Goal: Submit feedback/report problem

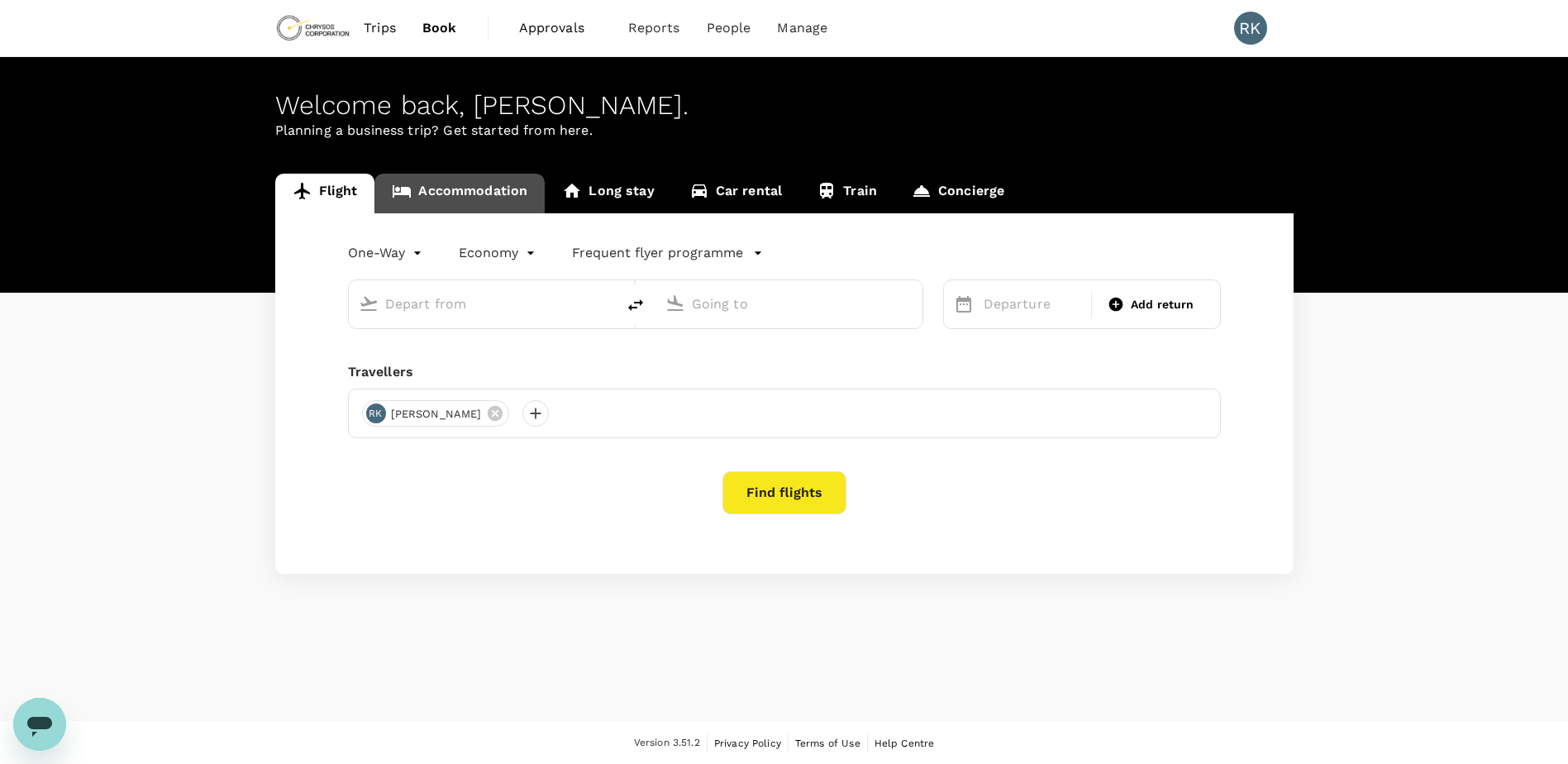
click at [471, 190] on link "Accommodation" at bounding box center [459, 193] width 170 height 39
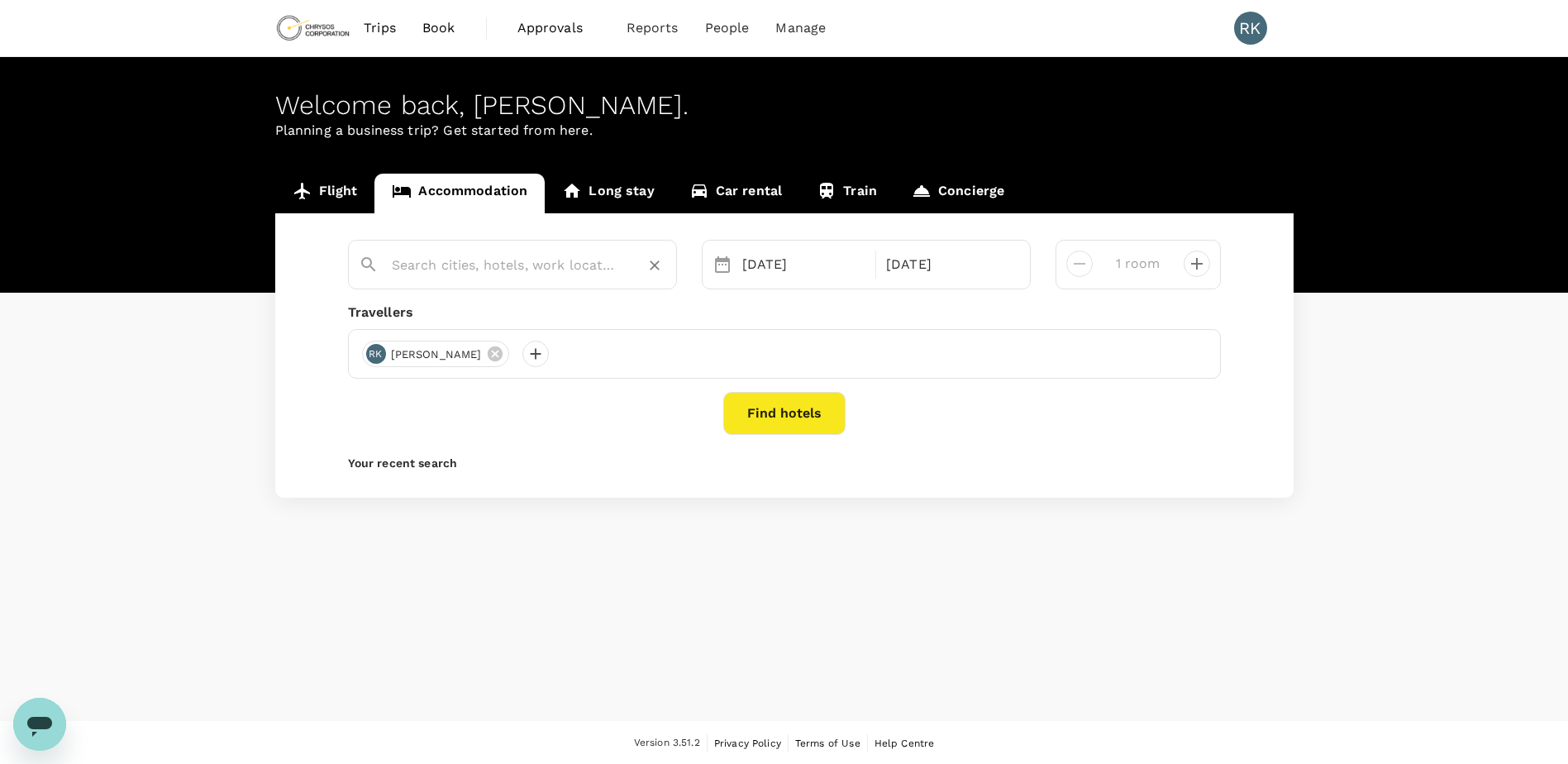
type input "[GEOGRAPHIC_DATA]"
click at [528, 267] on input "[GEOGRAPHIC_DATA]" at bounding box center [505, 265] width 228 height 26
click at [919, 429] on div "Find hotels" at bounding box center [784, 413] width 873 height 43
click at [791, 407] on button "Find hotels" at bounding box center [784, 413] width 122 height 43
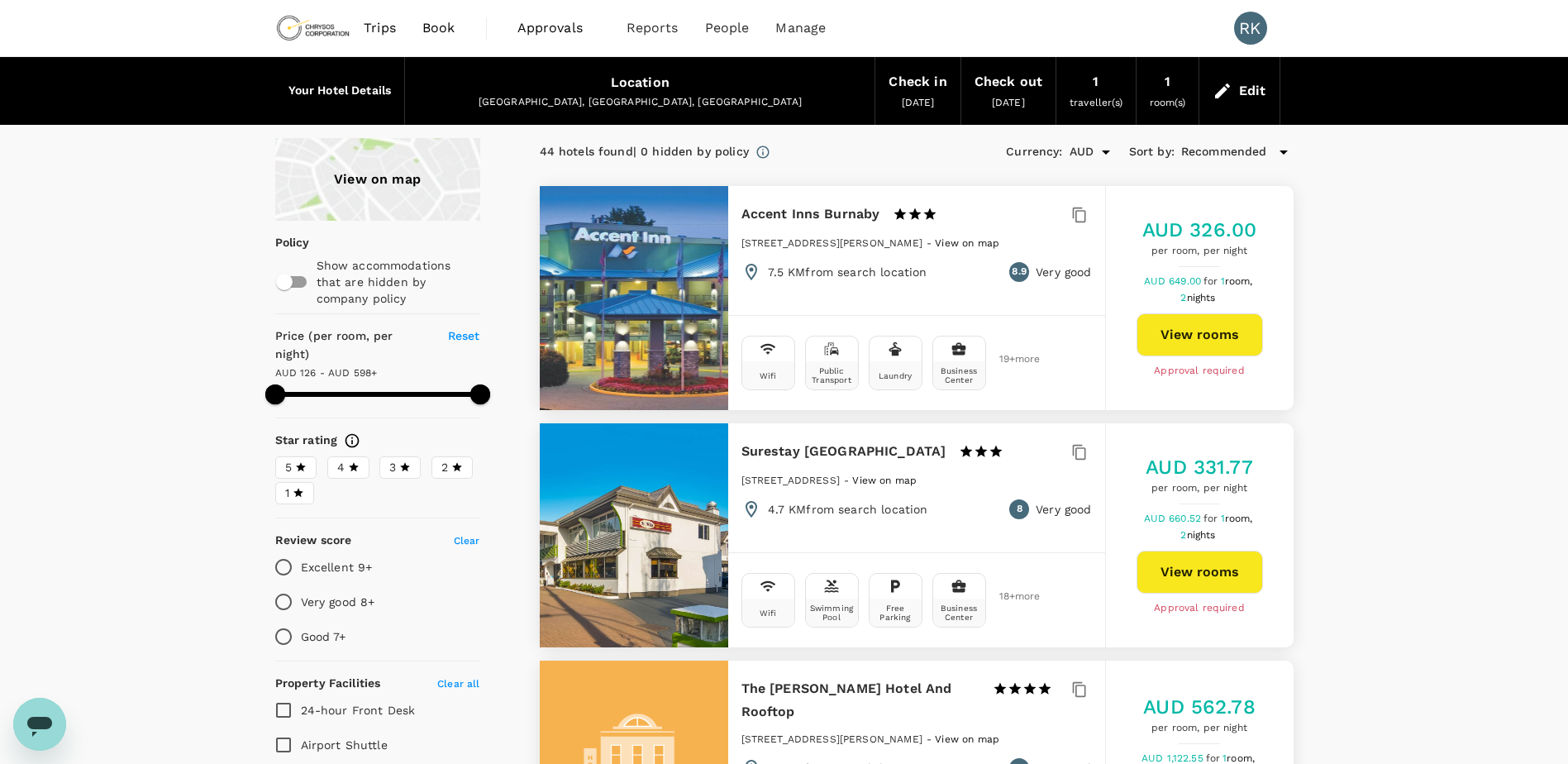
type input "597.28"
click at [1107, 150] on icon "Open" at bounding box center [1106, 152] width 9 height 4
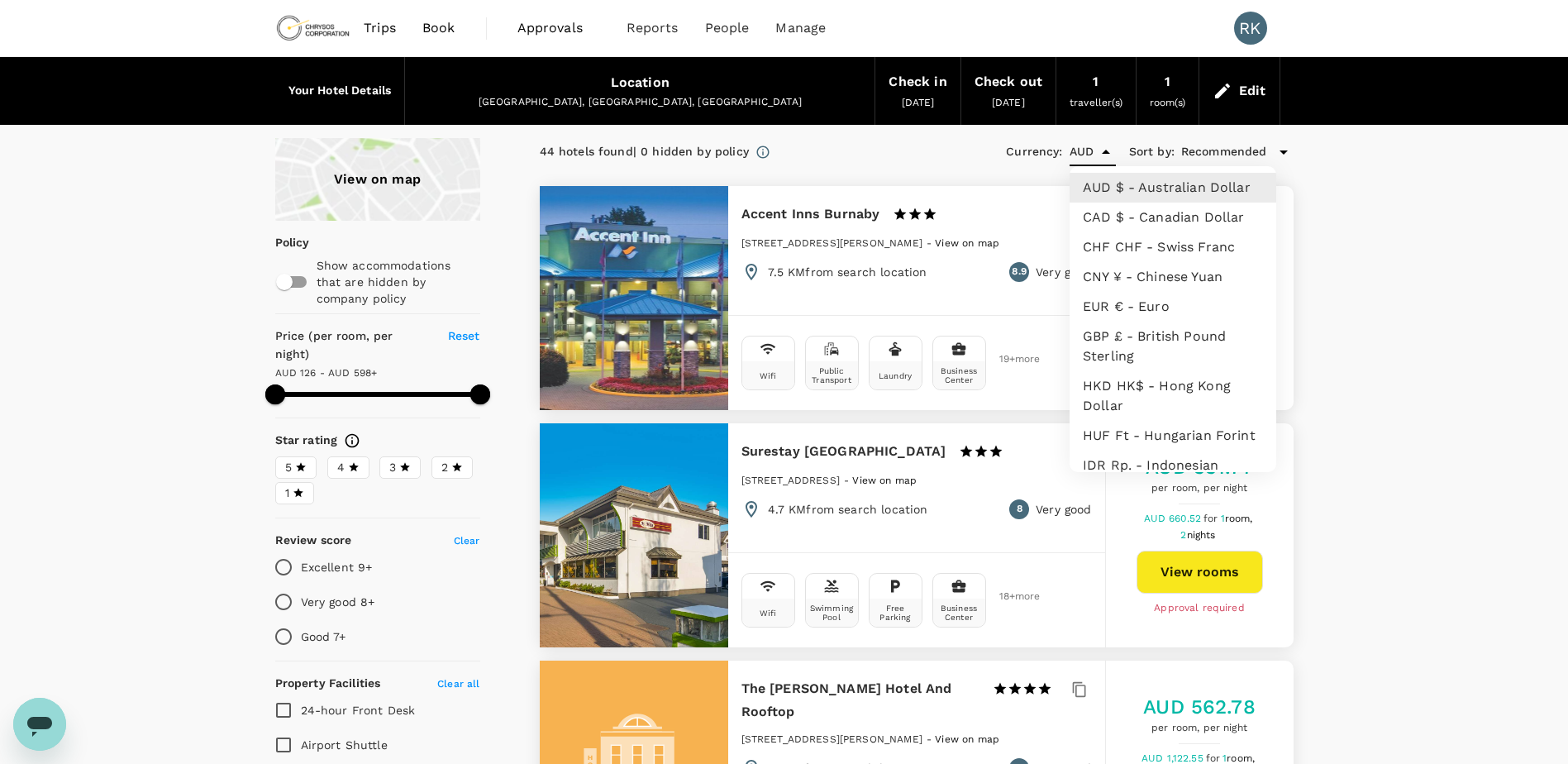
click at [1118, 221] on li "CAD $ - Canadian Dollar" at bounding box center [1173, 217] width 207 height 30
type input "CAD"
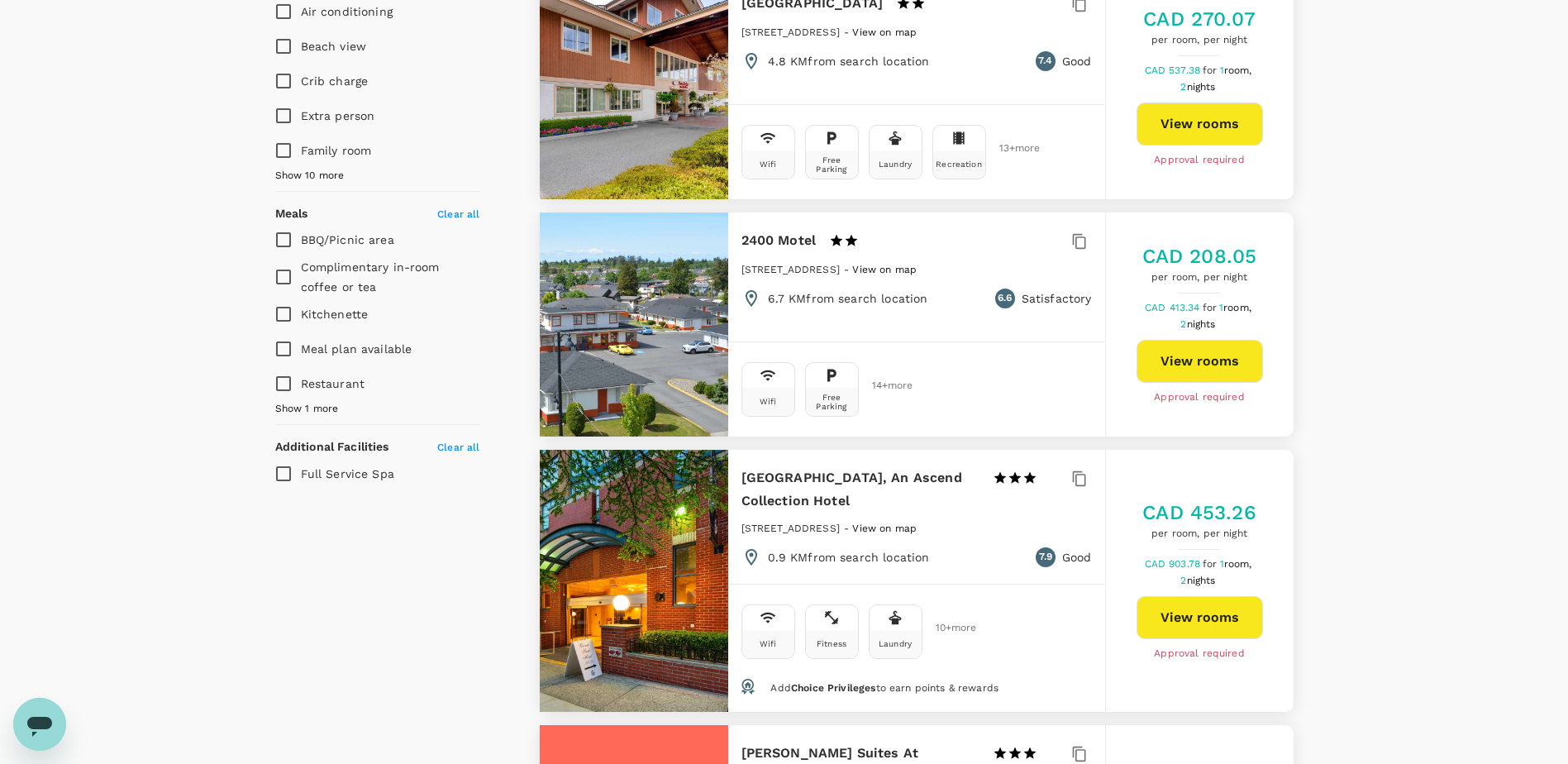
scroll to position [992, 0]
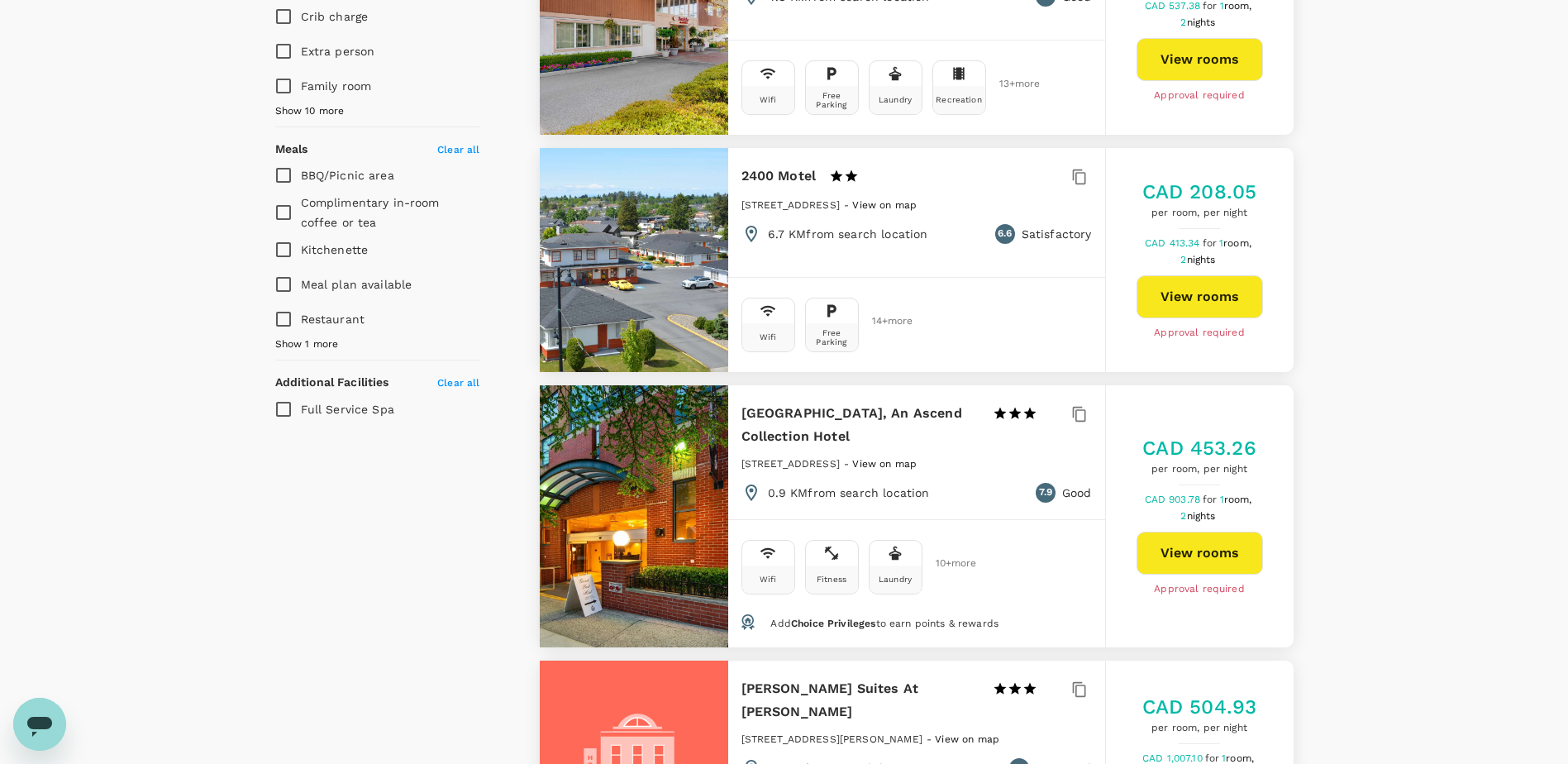
click at [1193, 561] on button "View rooms" at bounding box center [1200, 553] width 126 height 43
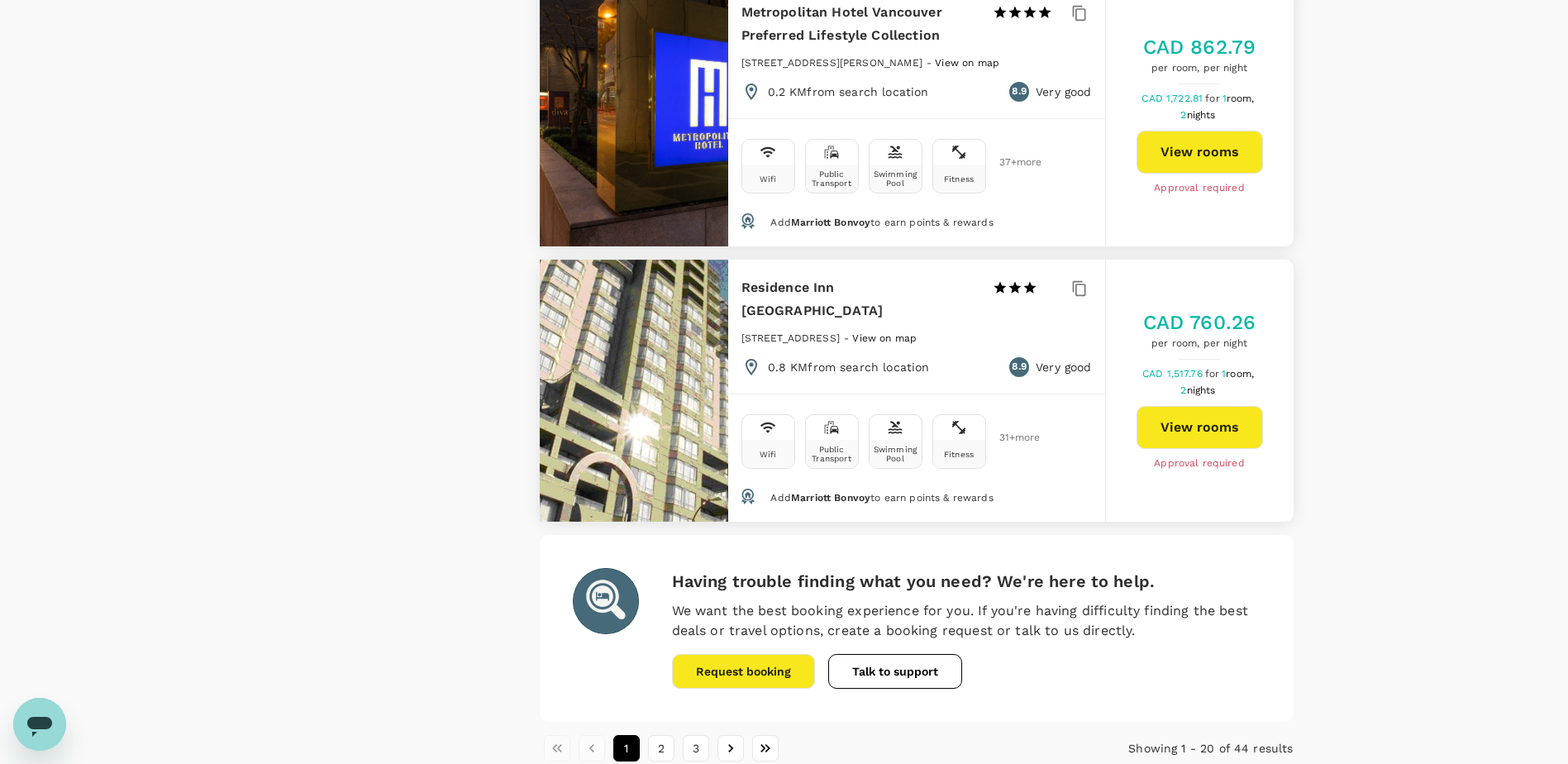
scroll to position [4724, 0]
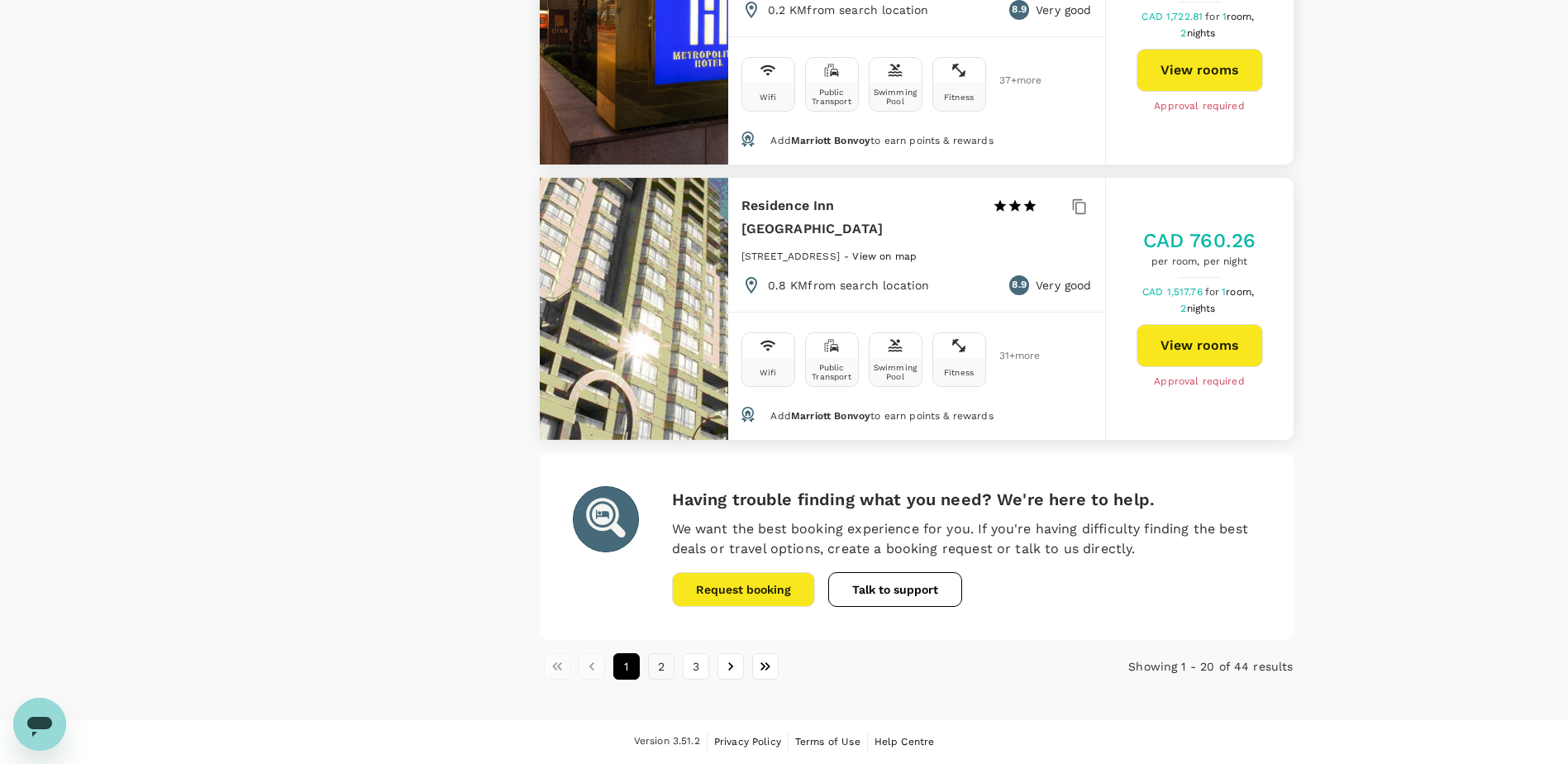
click at [660, 665] on button "2" at bounding box center [661, 666] width 26 height 26
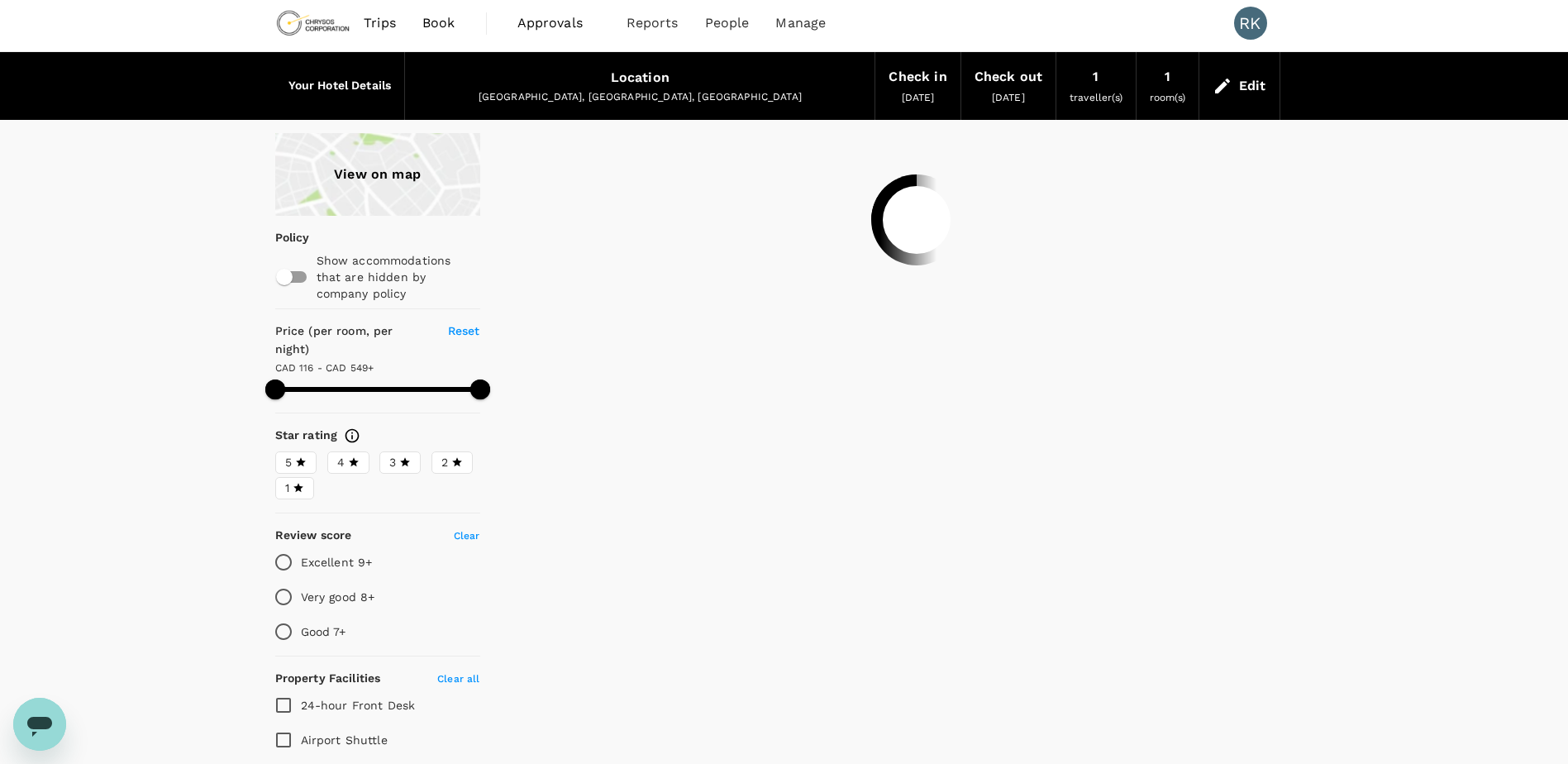
scroll to position [0, 0]
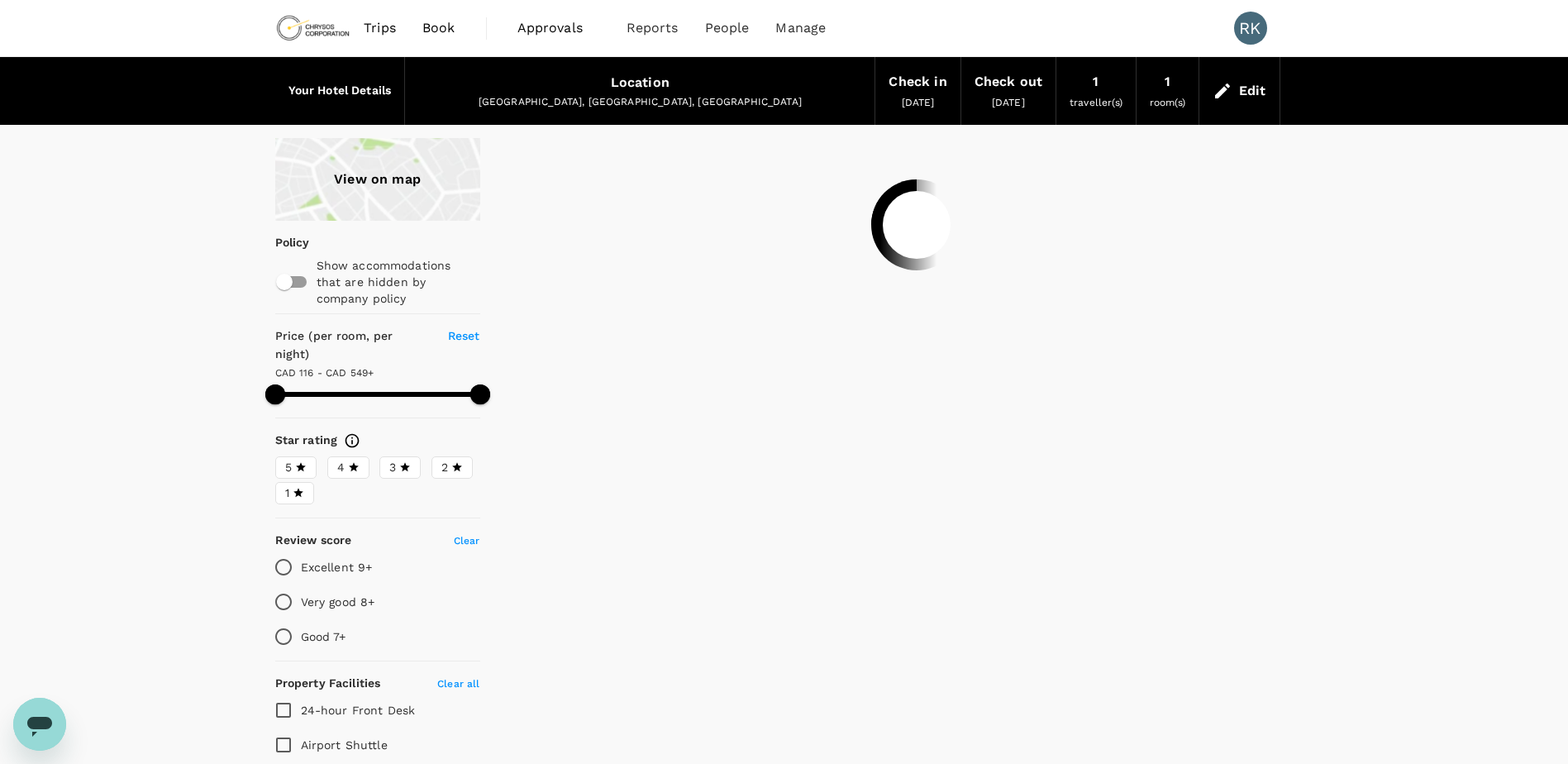
type input "597.28"
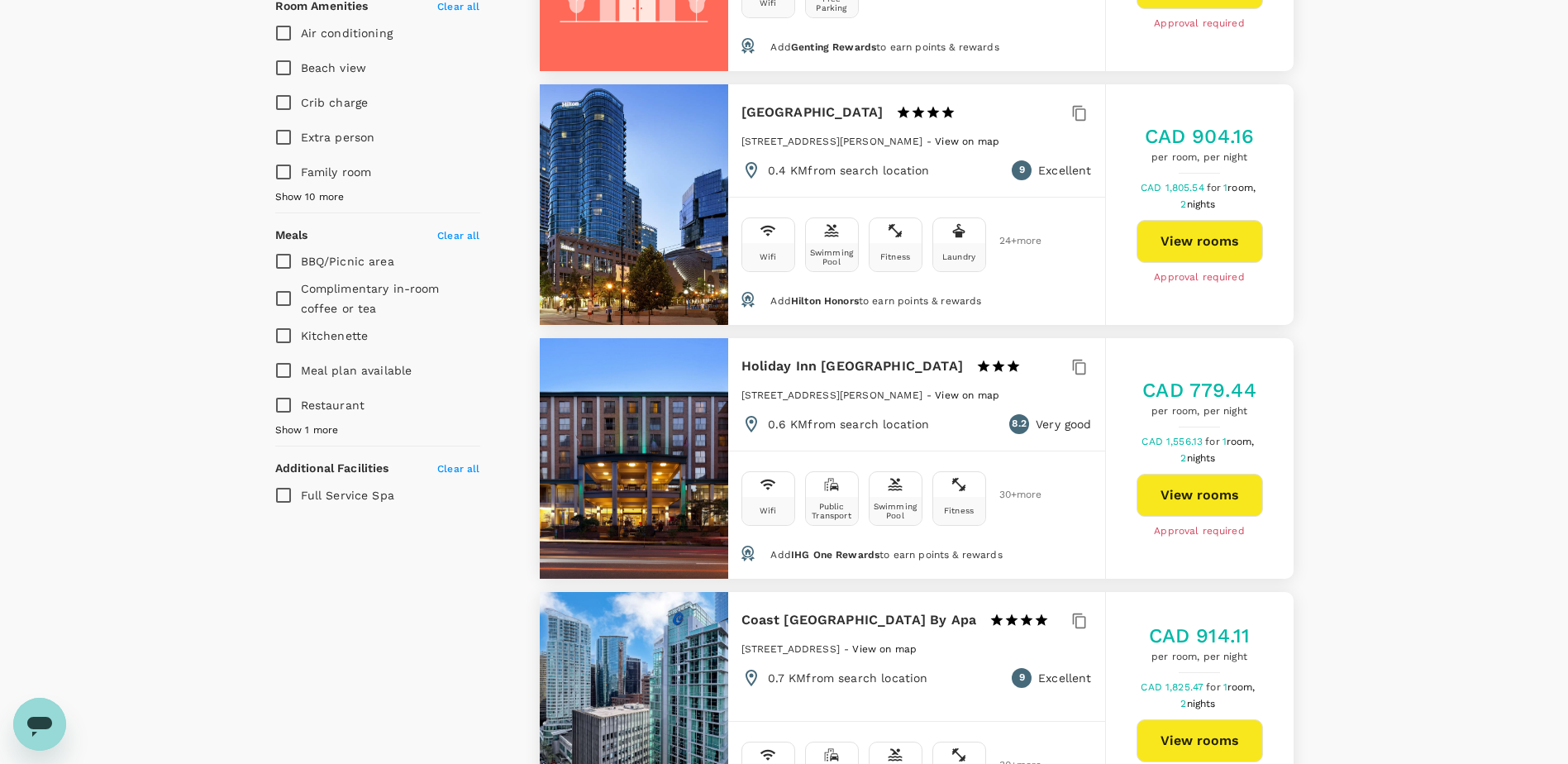
scroll to position [909, 0]
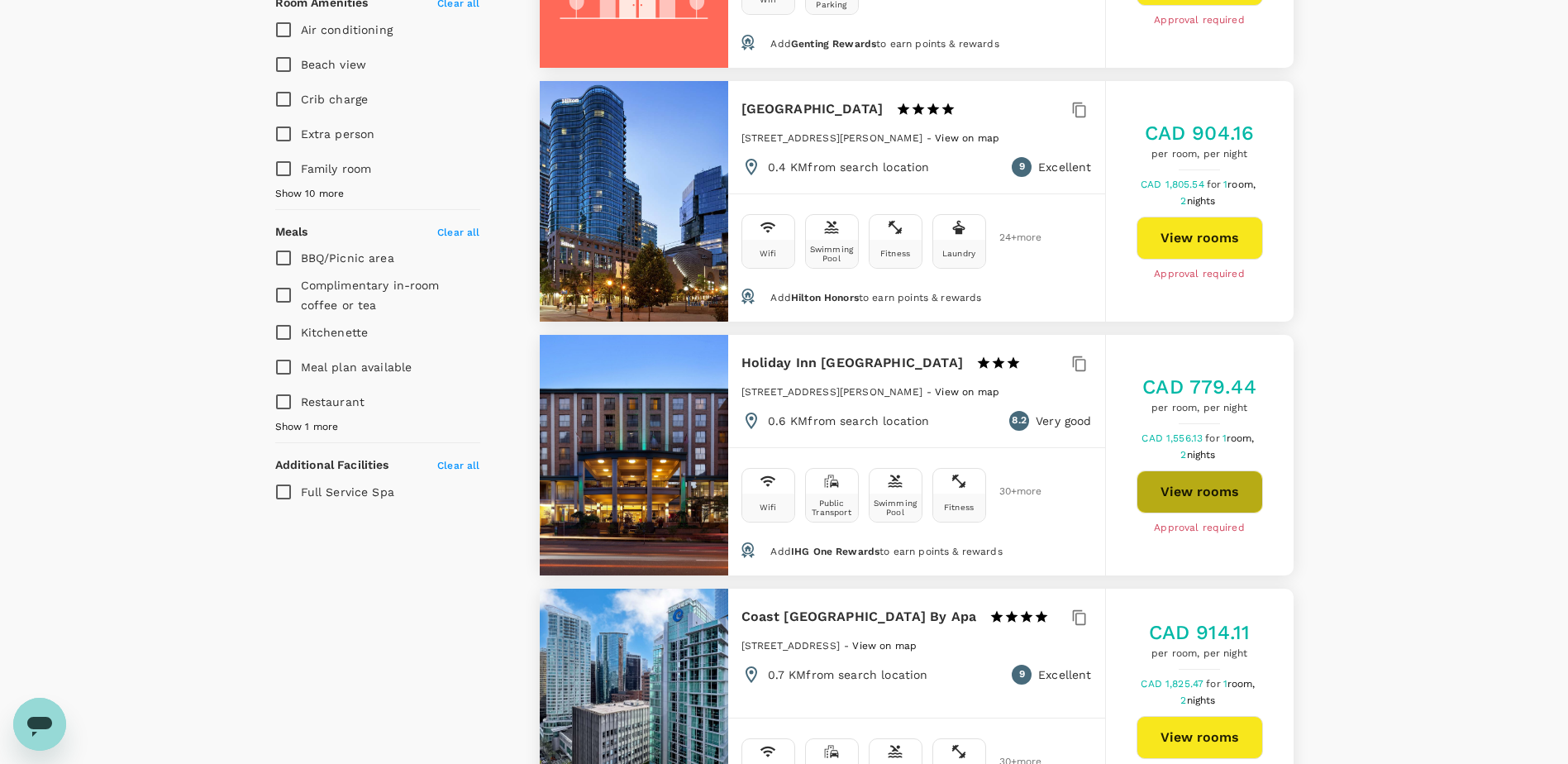
click at [1186, 470] on button "View rooms" at bounding box center [1200, 492] width 126 height 43
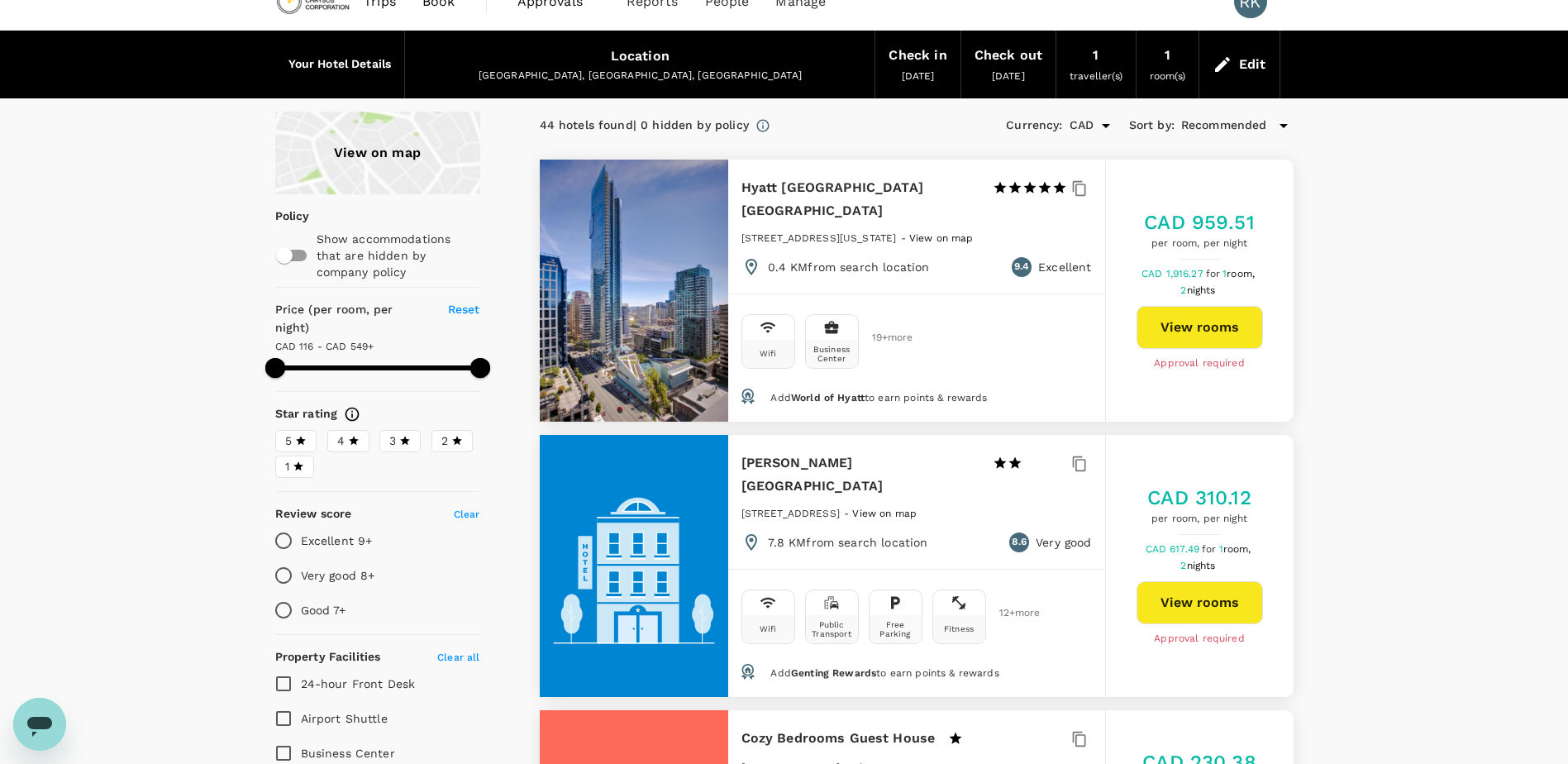
scroll to position [0, 0]
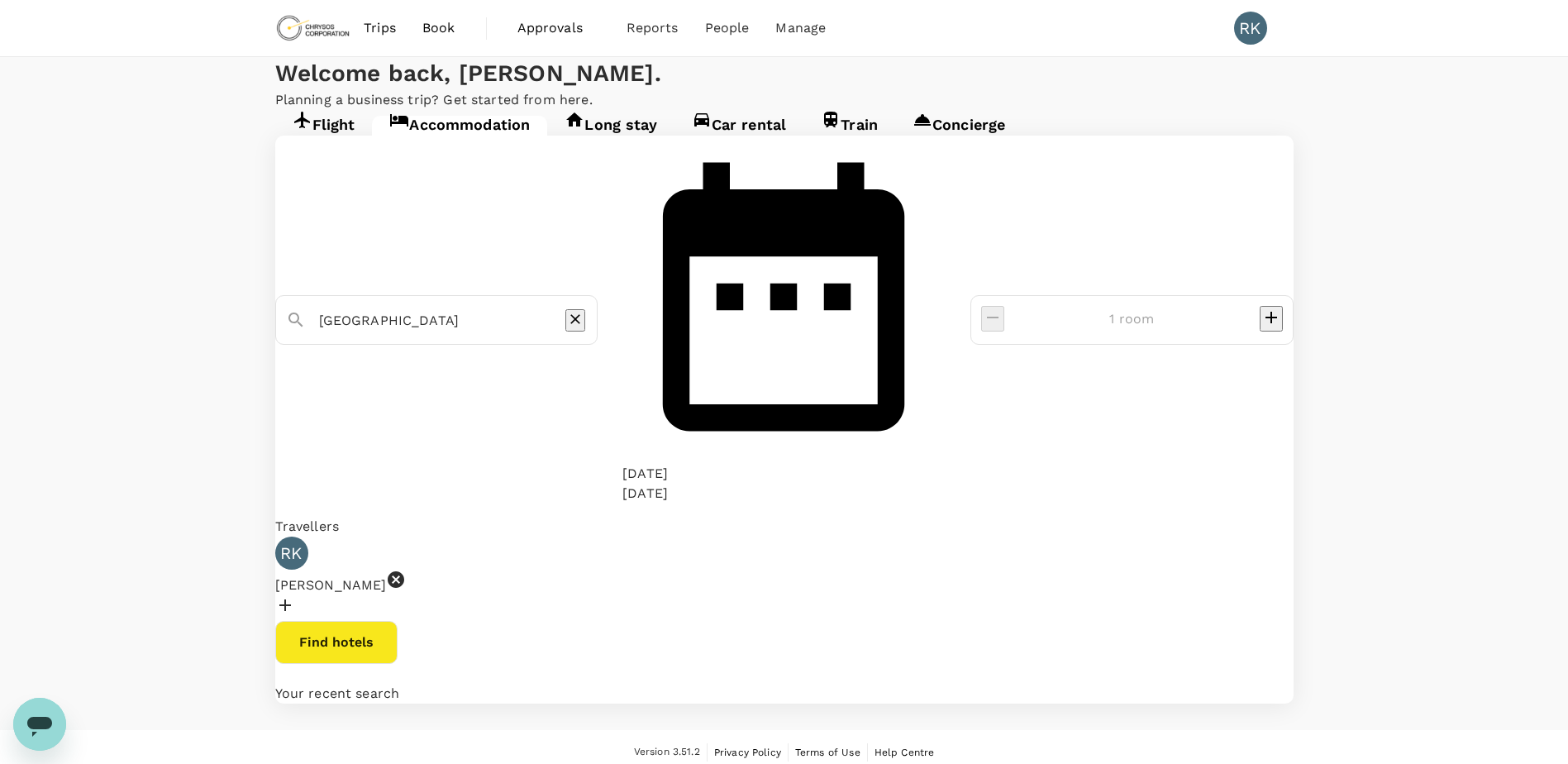
click at [947, 145] on link "Concierge" at bounding box center [959, 131] width 127 height 30
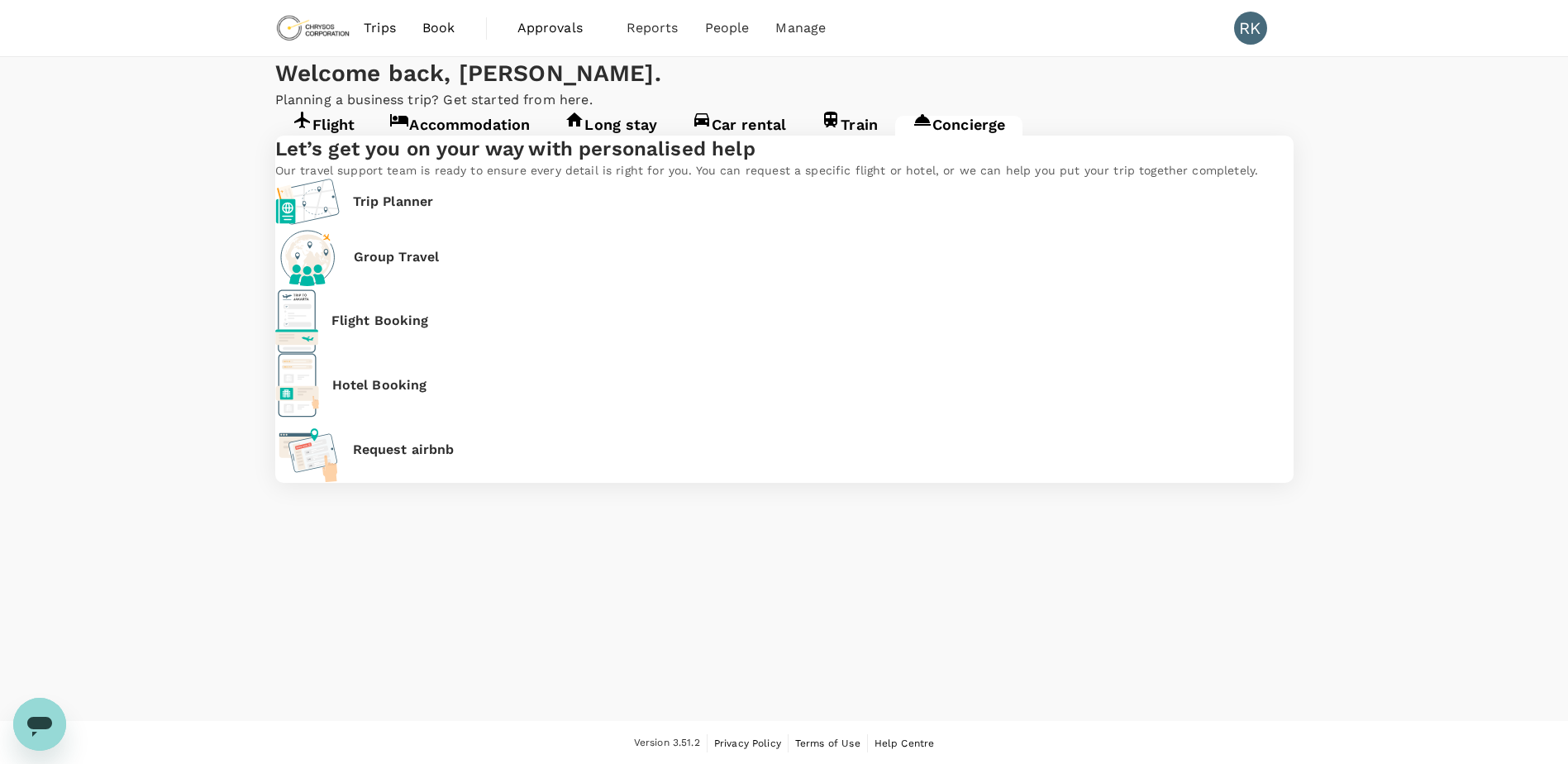
click at [428, 376] on p "Hotel Booking" at bounding box center [379, 385] width 95 height 20
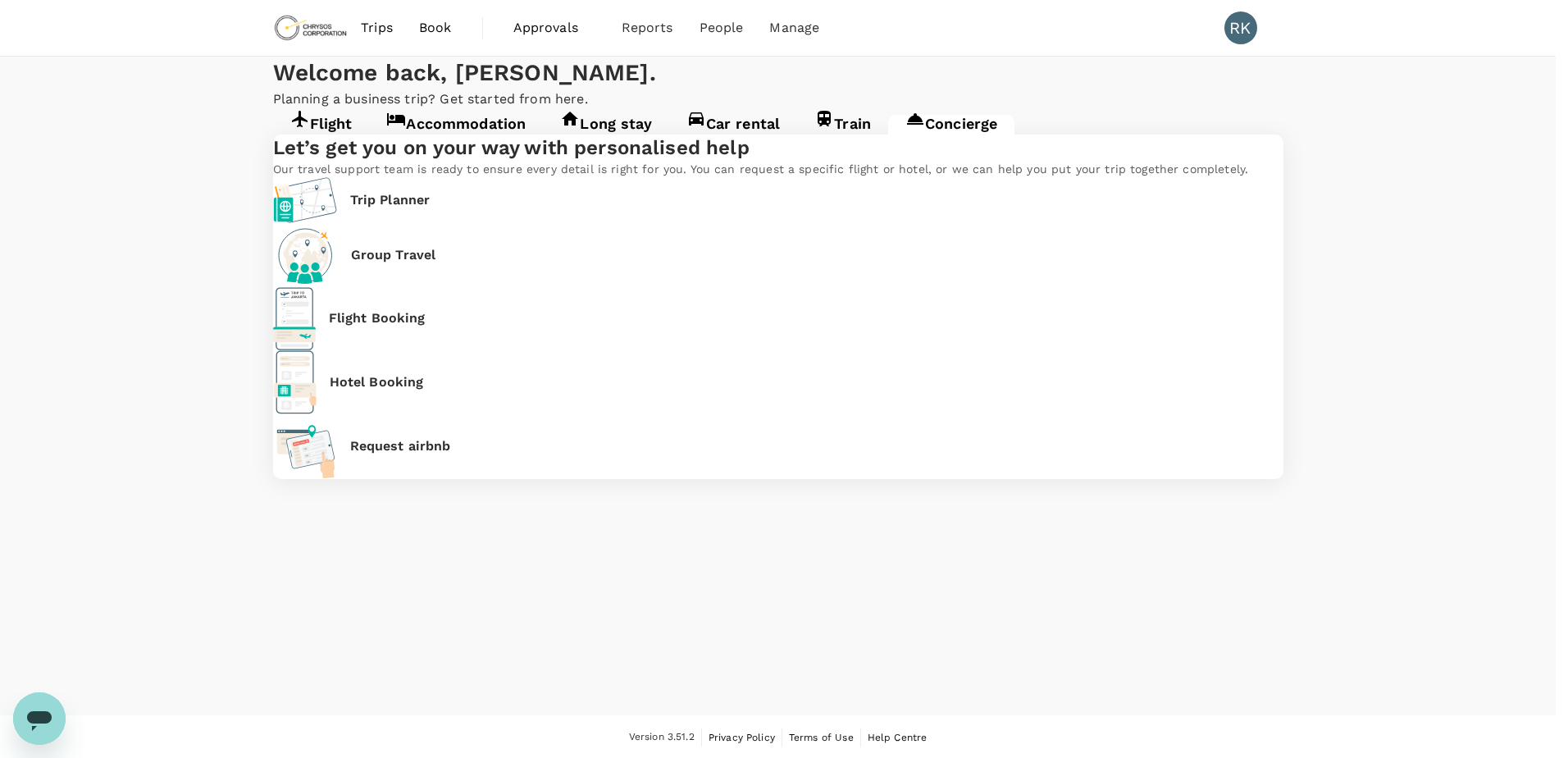
type input "65"
type input "31292139"
type input "[PERSON_NAME][EMAIL_ADDRESS][PERSON_NAME][DOMAIN_NAME]"
type input "[GEOGRAPHIC_DATA][PERSON_NAME]"
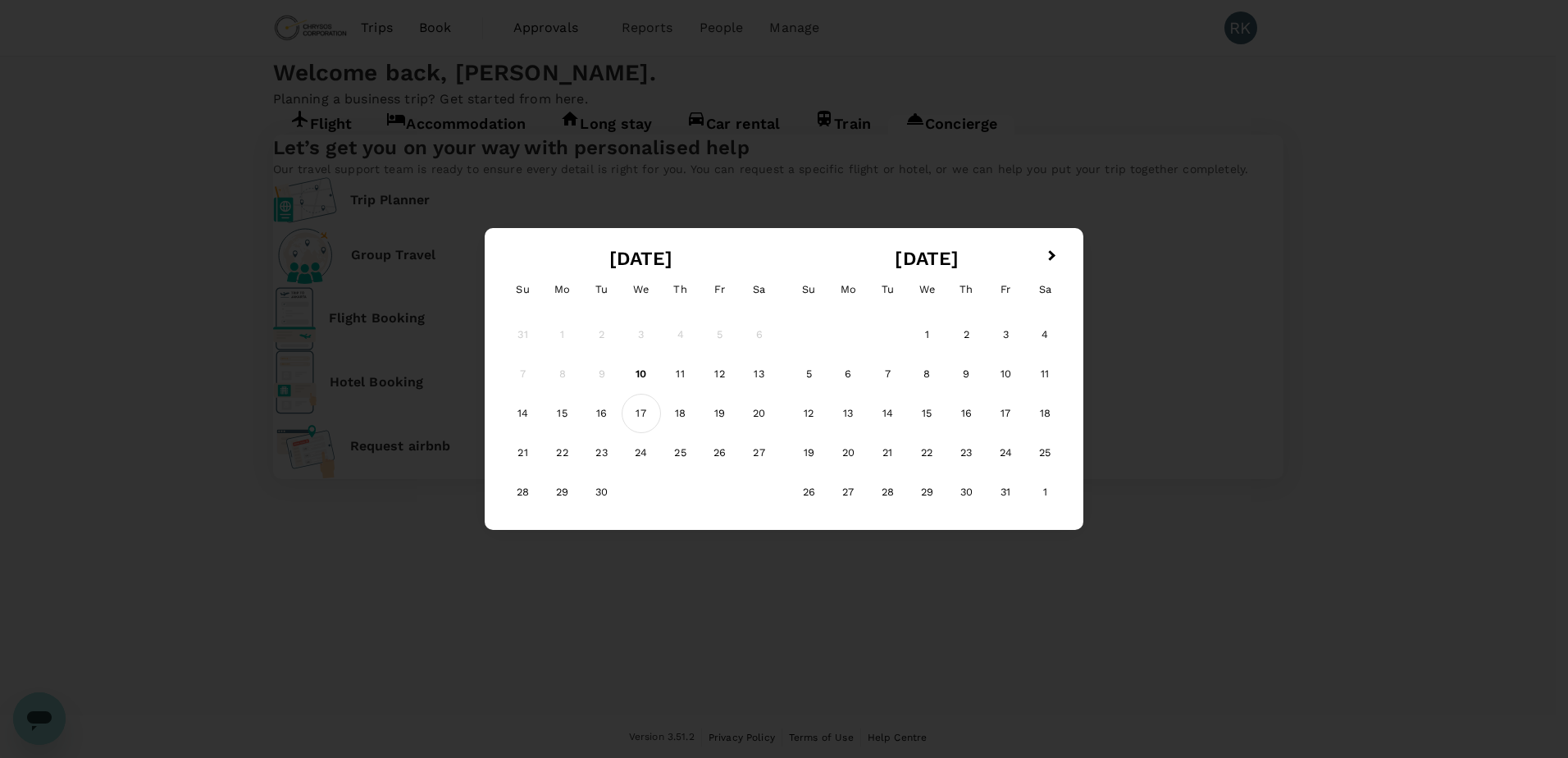
click at [649, 412] on div "17" at bounding box center [641, 413] width 39 height 39
click at [708, 412] on div "19" at bounding box center [720, 413] width 39 height 39
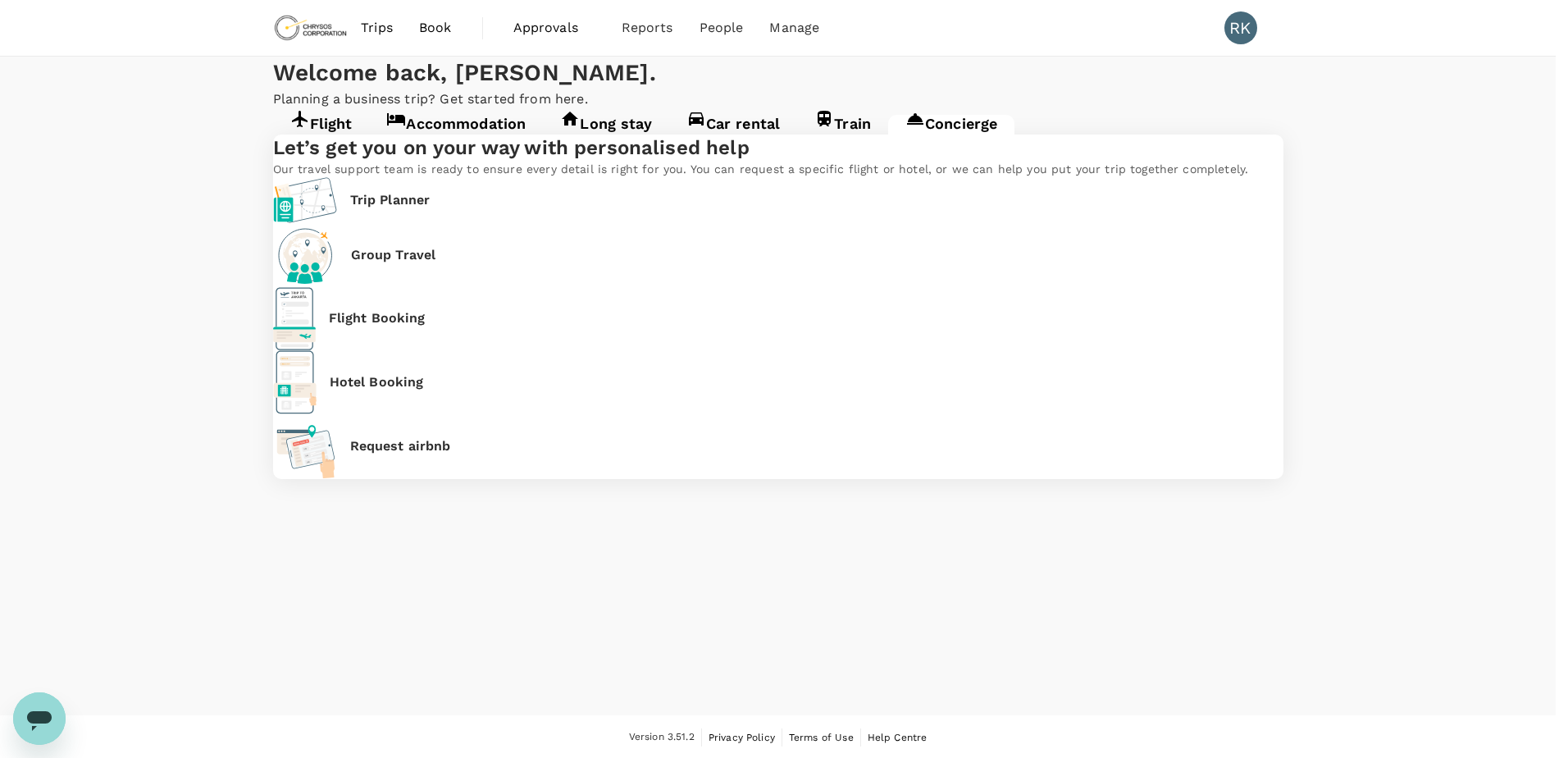
drag, startPoint x: 1134, startPoint y: 401, endPoint x: 1146, endPoint y: 401, distance: 12.0
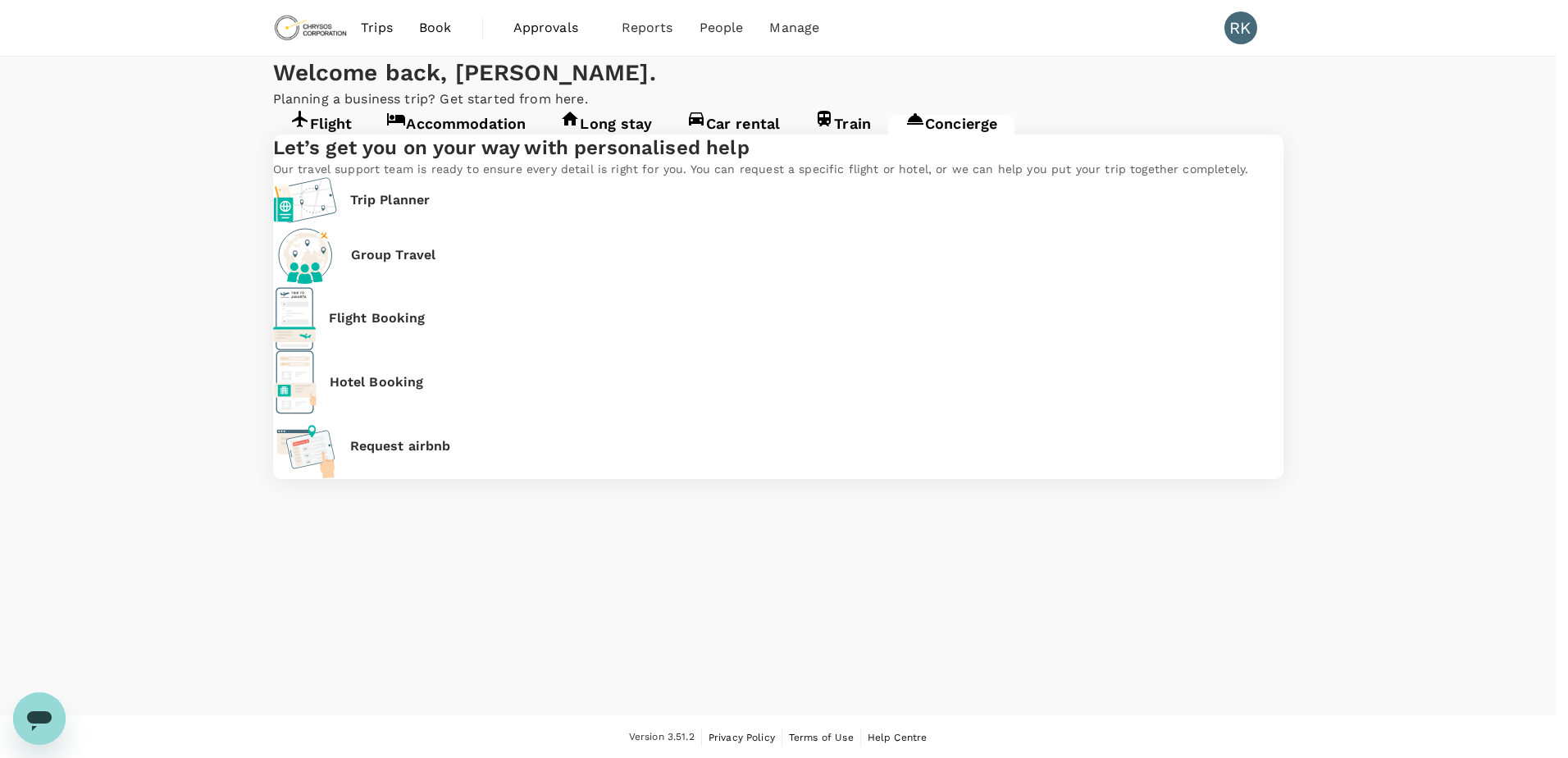
drag, startPoint x: 1130, startPoint y: 401, endPoint x: 1179, endPoint y: 395, distance: 49.4
click at [949, 757] on div at bounding box center [777, 760] width 1555 height 0
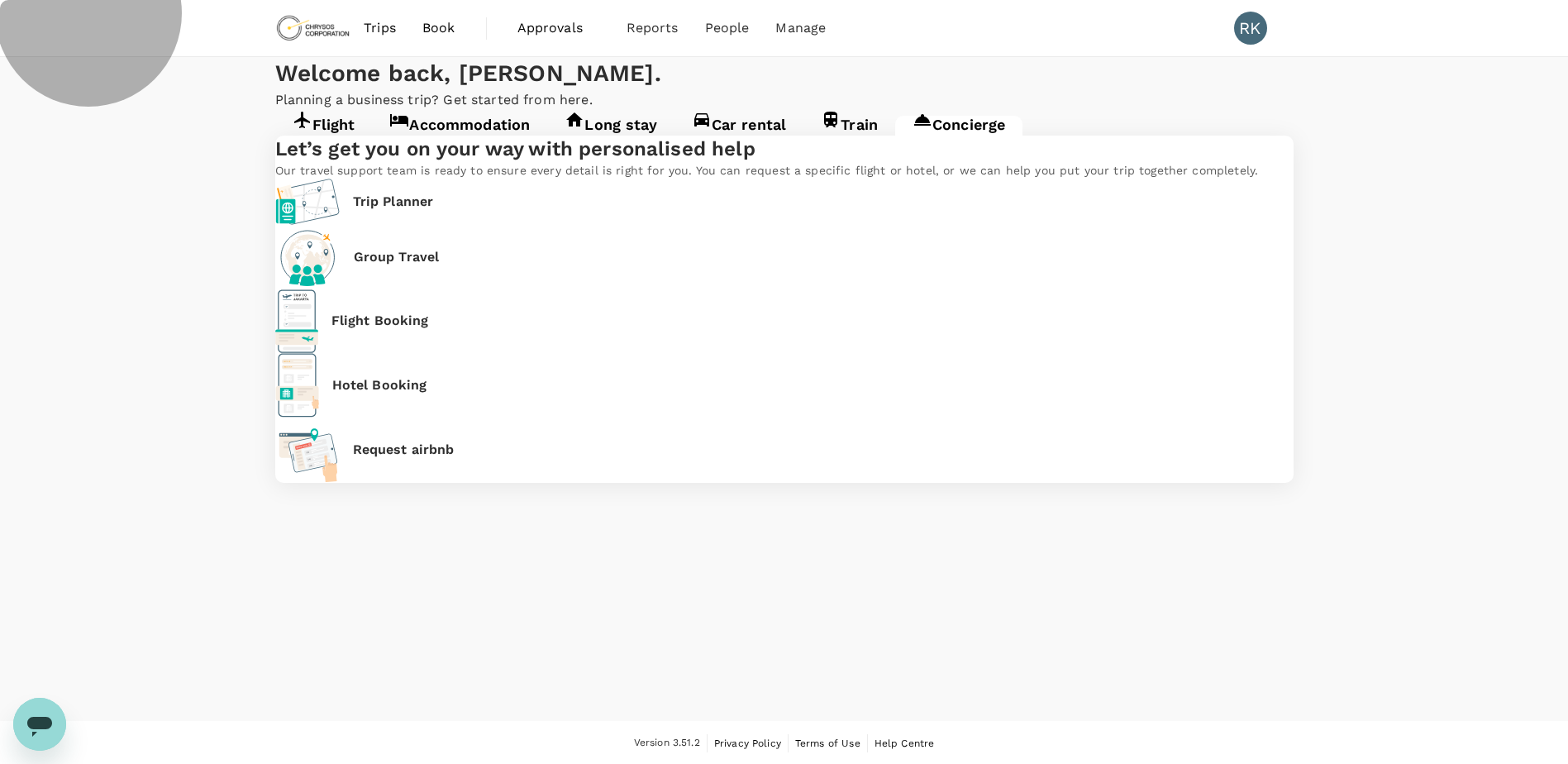
click at [462, 145] on link "Accommodation" at bounding box center [459, 131] width 175 height 30
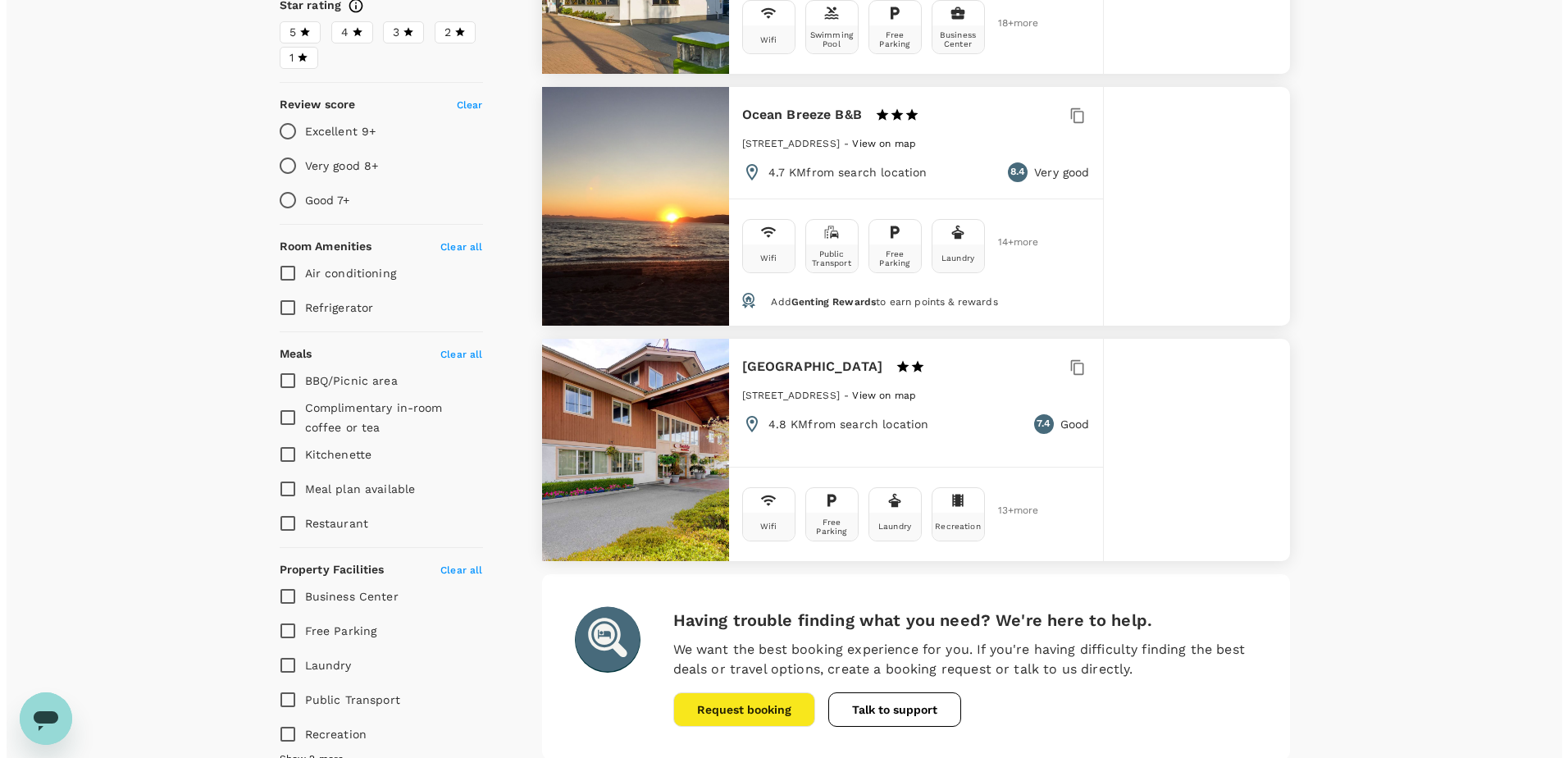
scroll to position [619, 0]
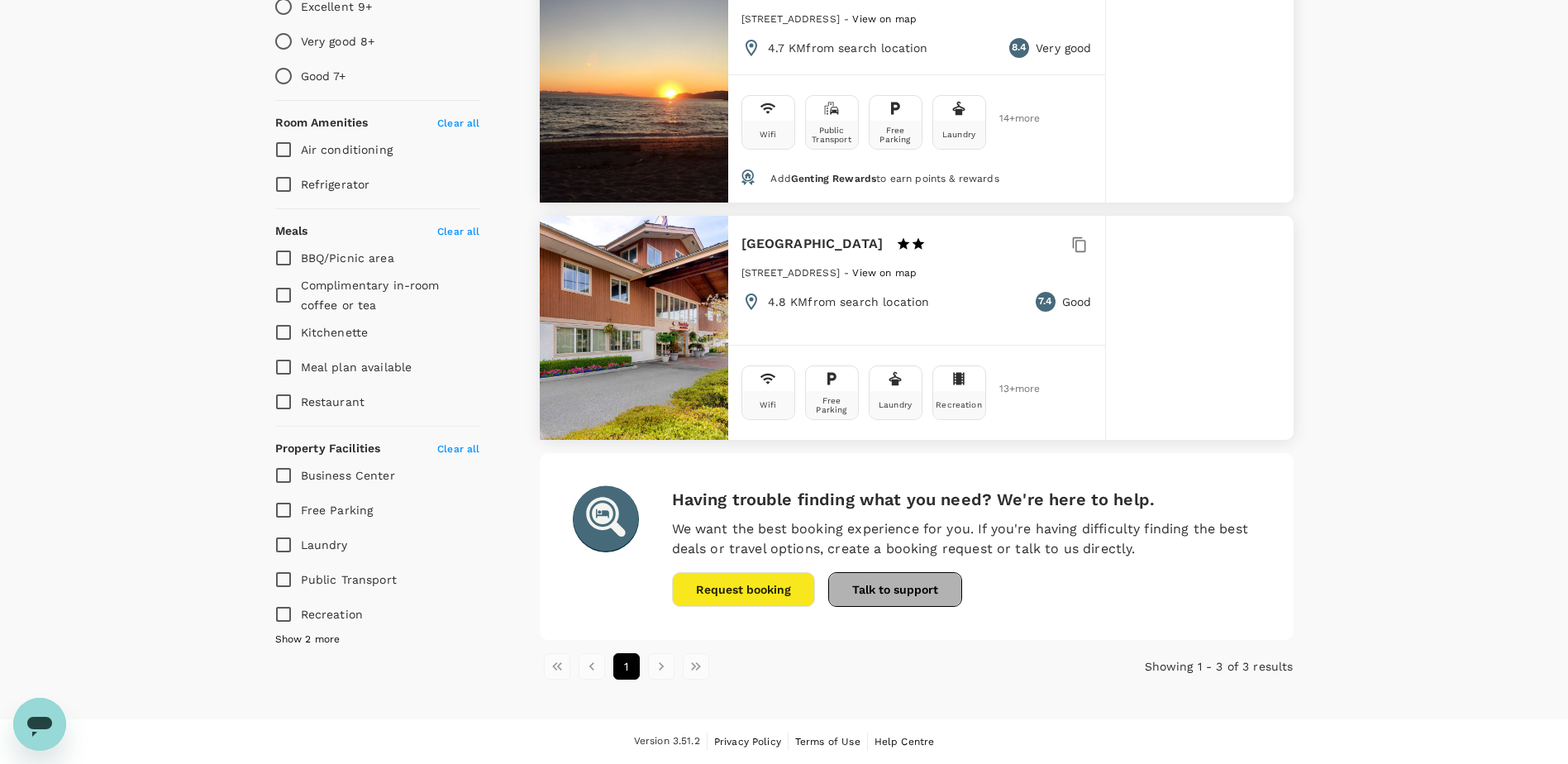
click at [901, 595] on button "Talk to support" at bounding box center [895, 589] width 134 height 35
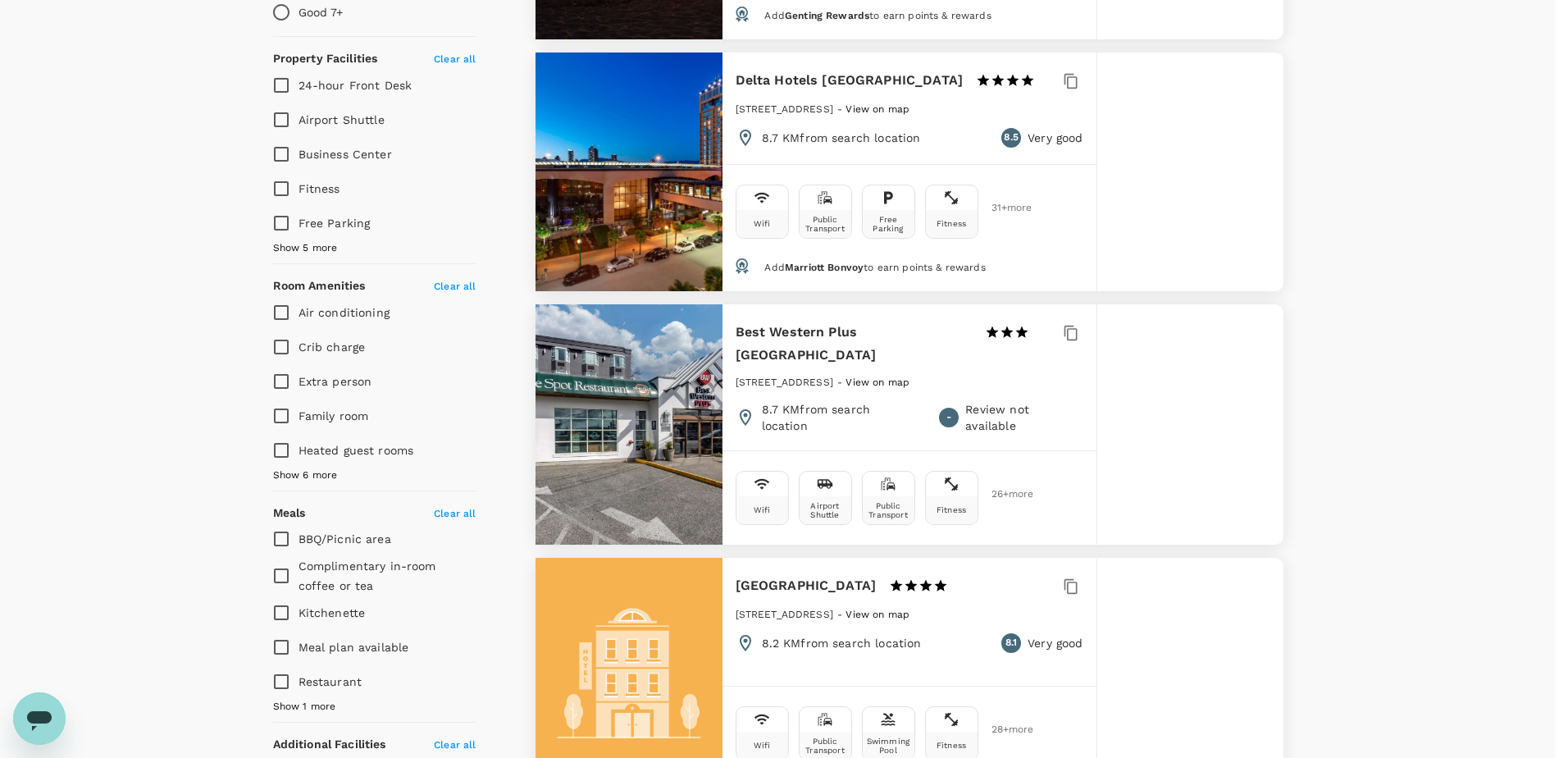
type input "596.57"
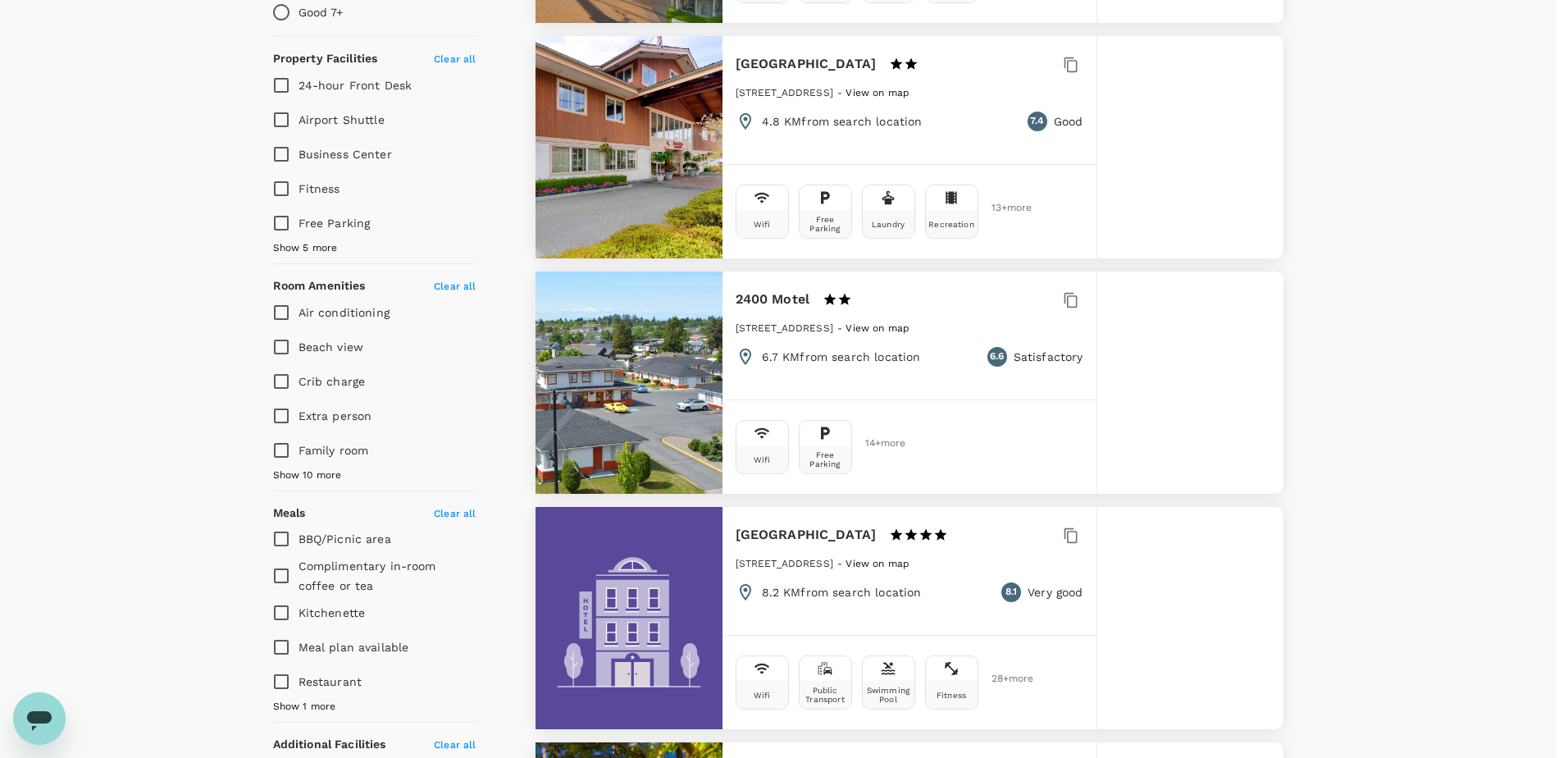
type input "224.28"
type input "597.28"
type input "126.28"
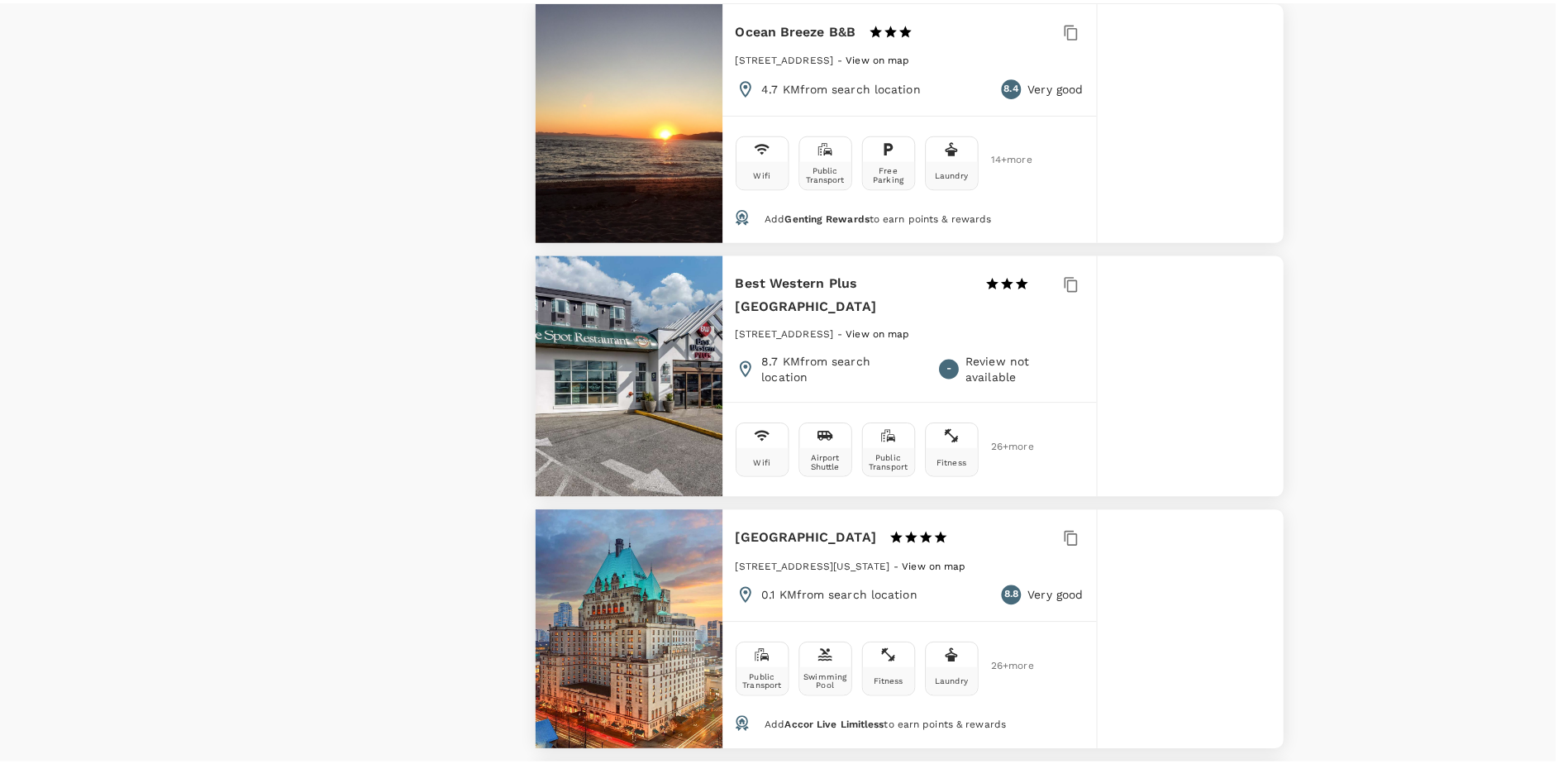
scroll to position [4704, 0]
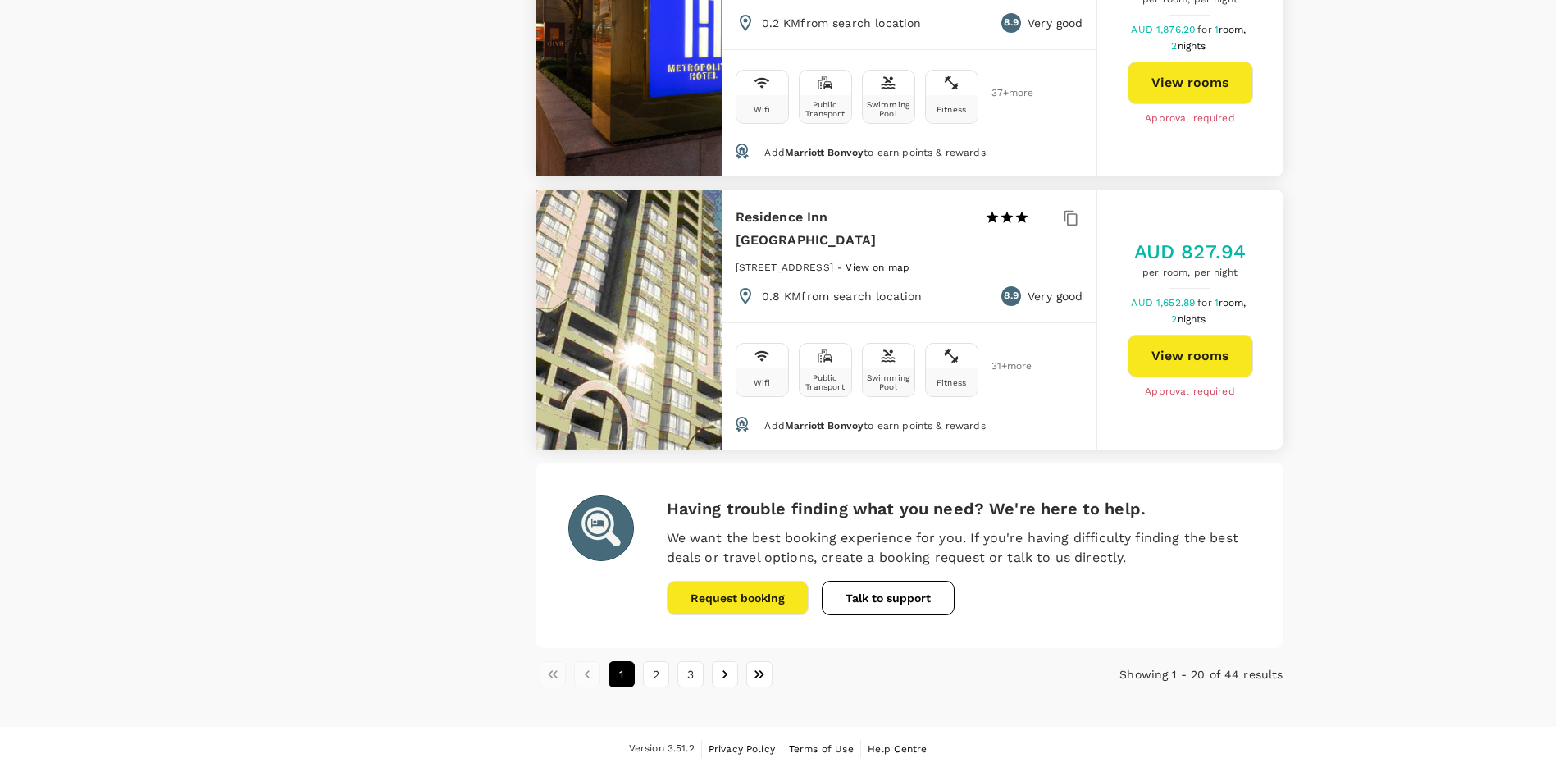
type input "597.28"
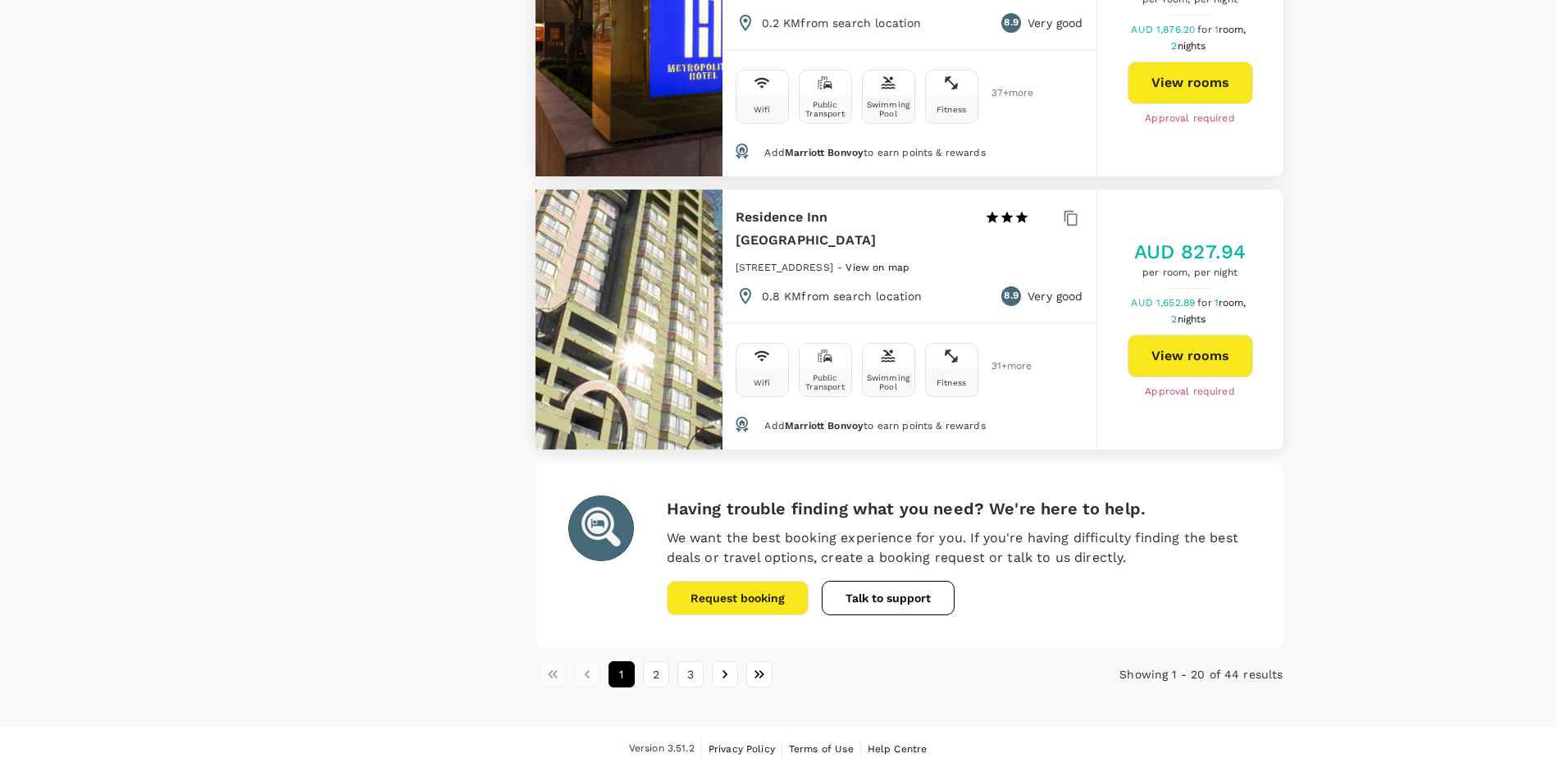
type textarea "Holiday Inn [GEOGRAPHIC_DATA][PERSON_NAME] has $533 per night on their site, lo…"
type input "597.28"
type textarea "[GEOGRAPHIC_DATA] [GEOGRAPHIC_DATA][PERSON_NAME] has $533 per night on their si…"
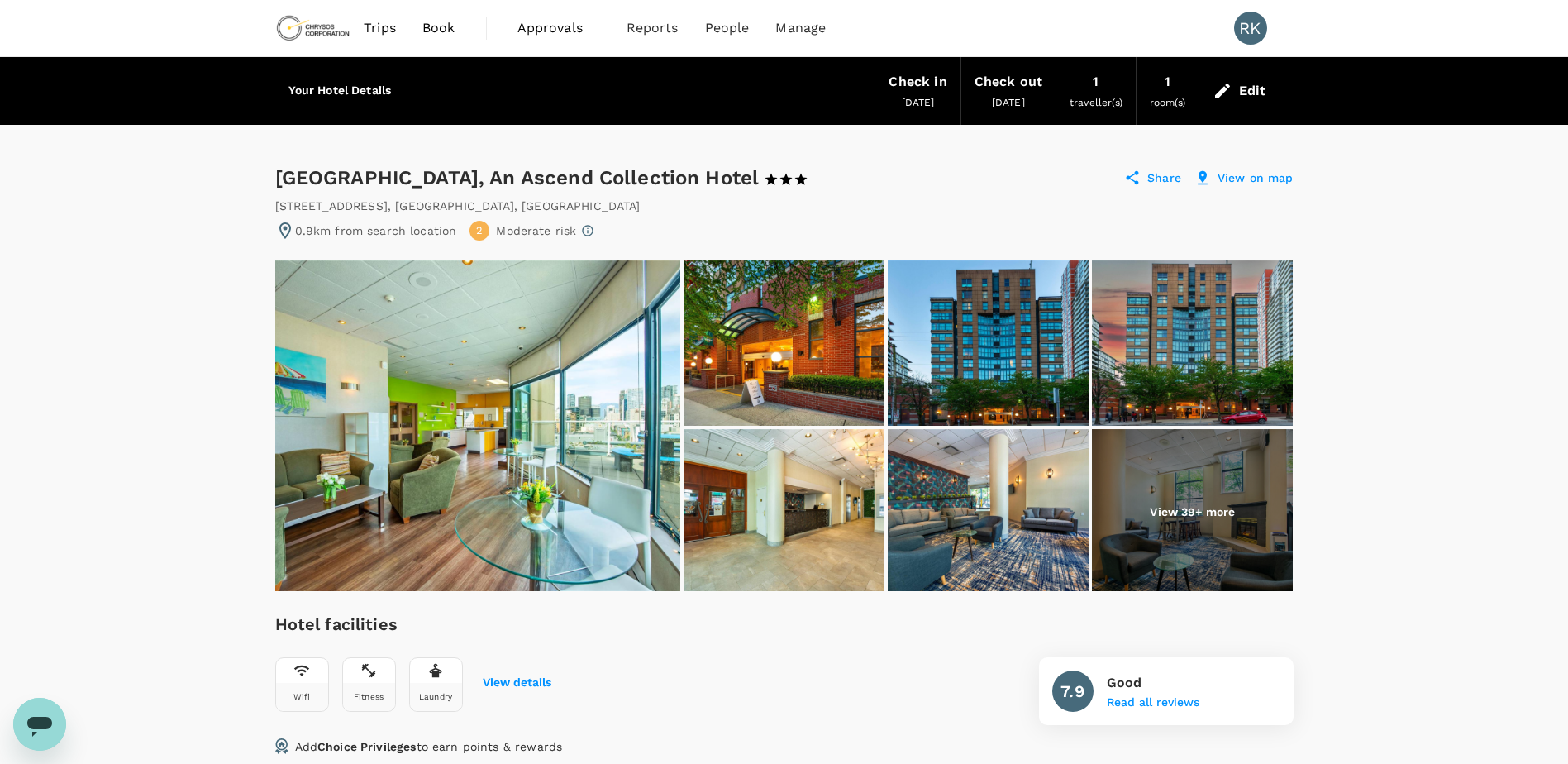
click at [1157, 520] on p "View 39+ more" at bounding box center [1192, 511] width 85 height 16
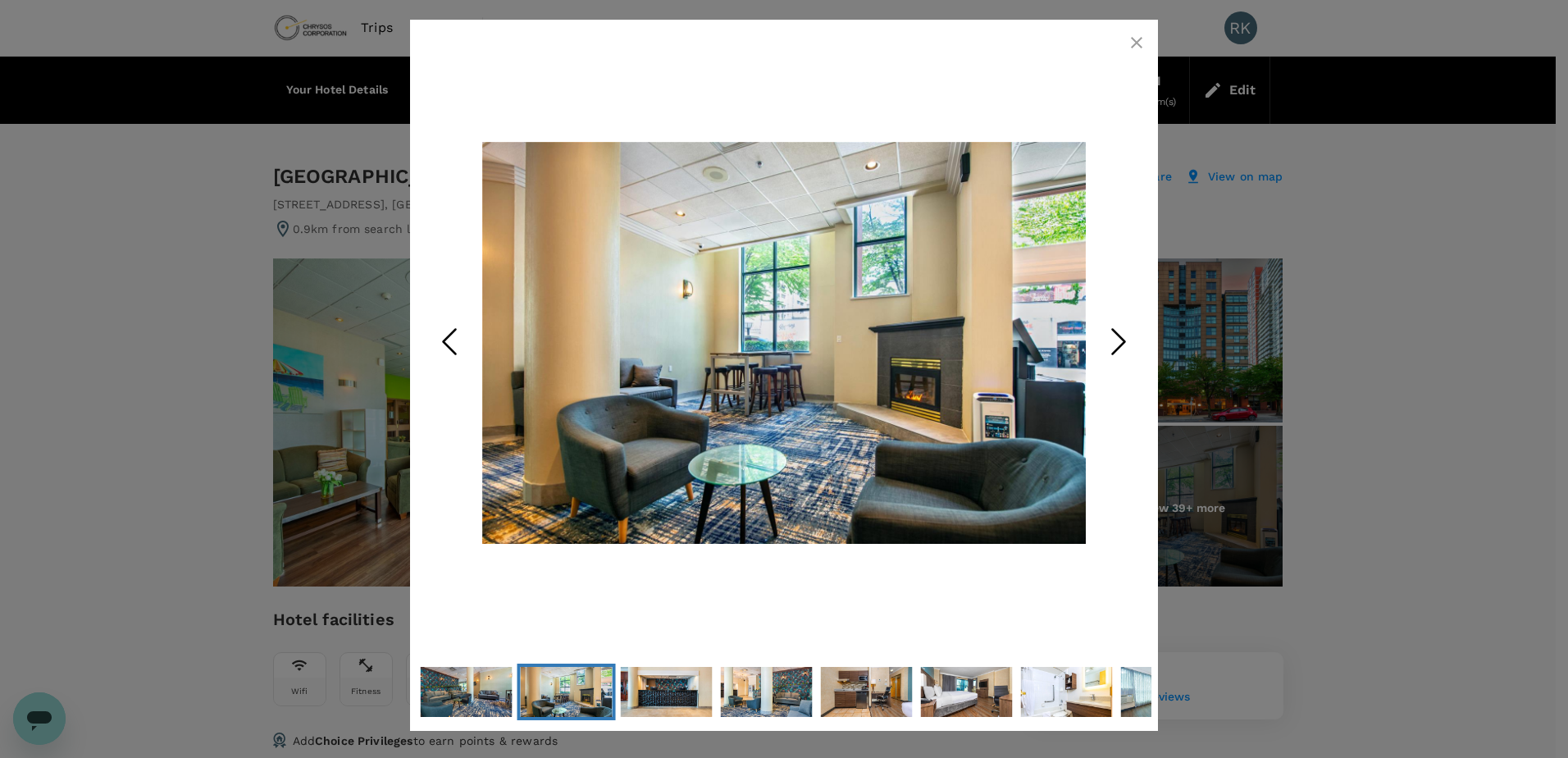
click at [1120, 346] on polyline "Next Slide" at bounding box center [1118, 341] width 13 height 25
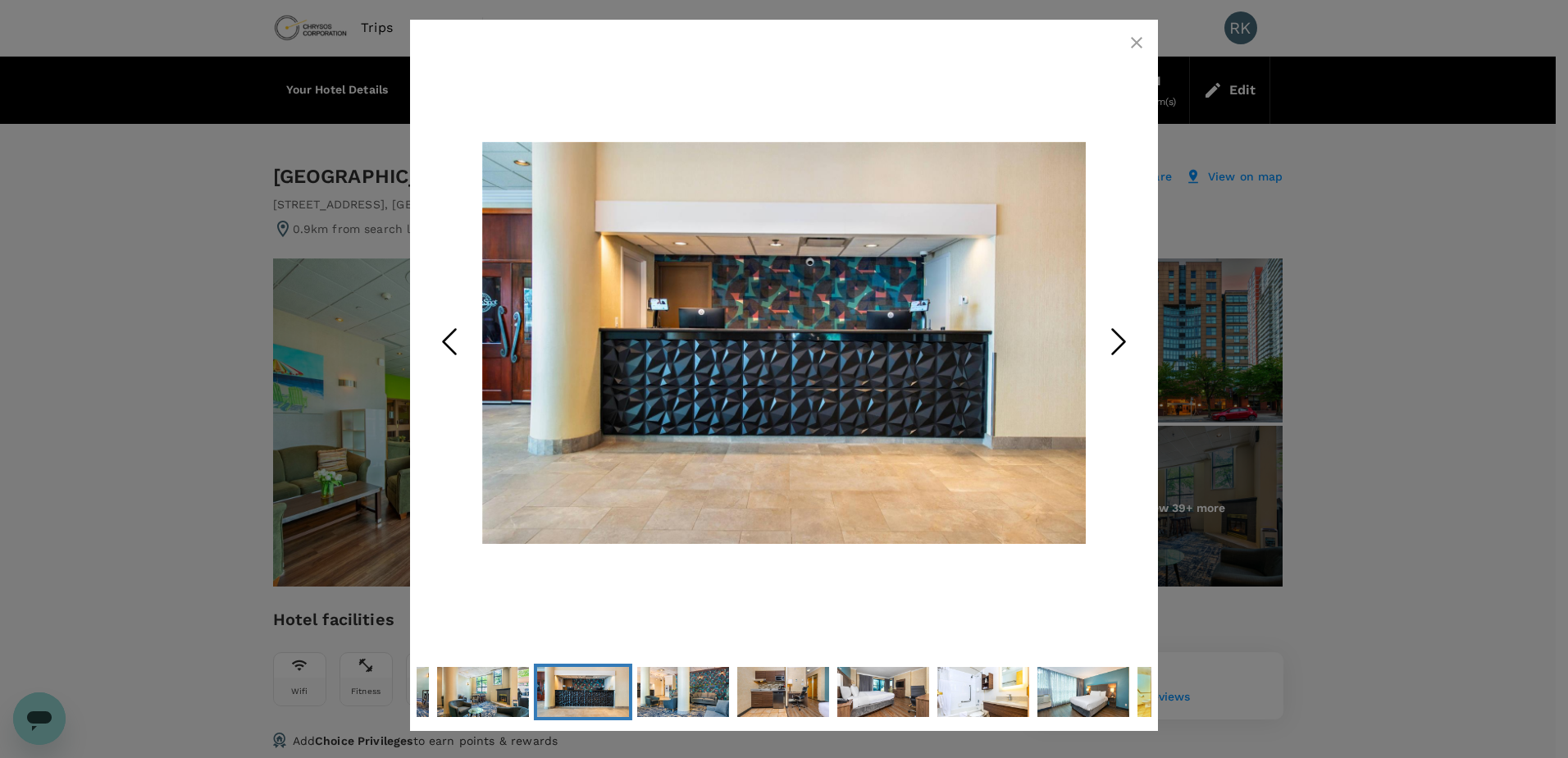
click at [1120, 346] on polyline "Next Slide" at bounding box center [1118, 341] width 13 height 25
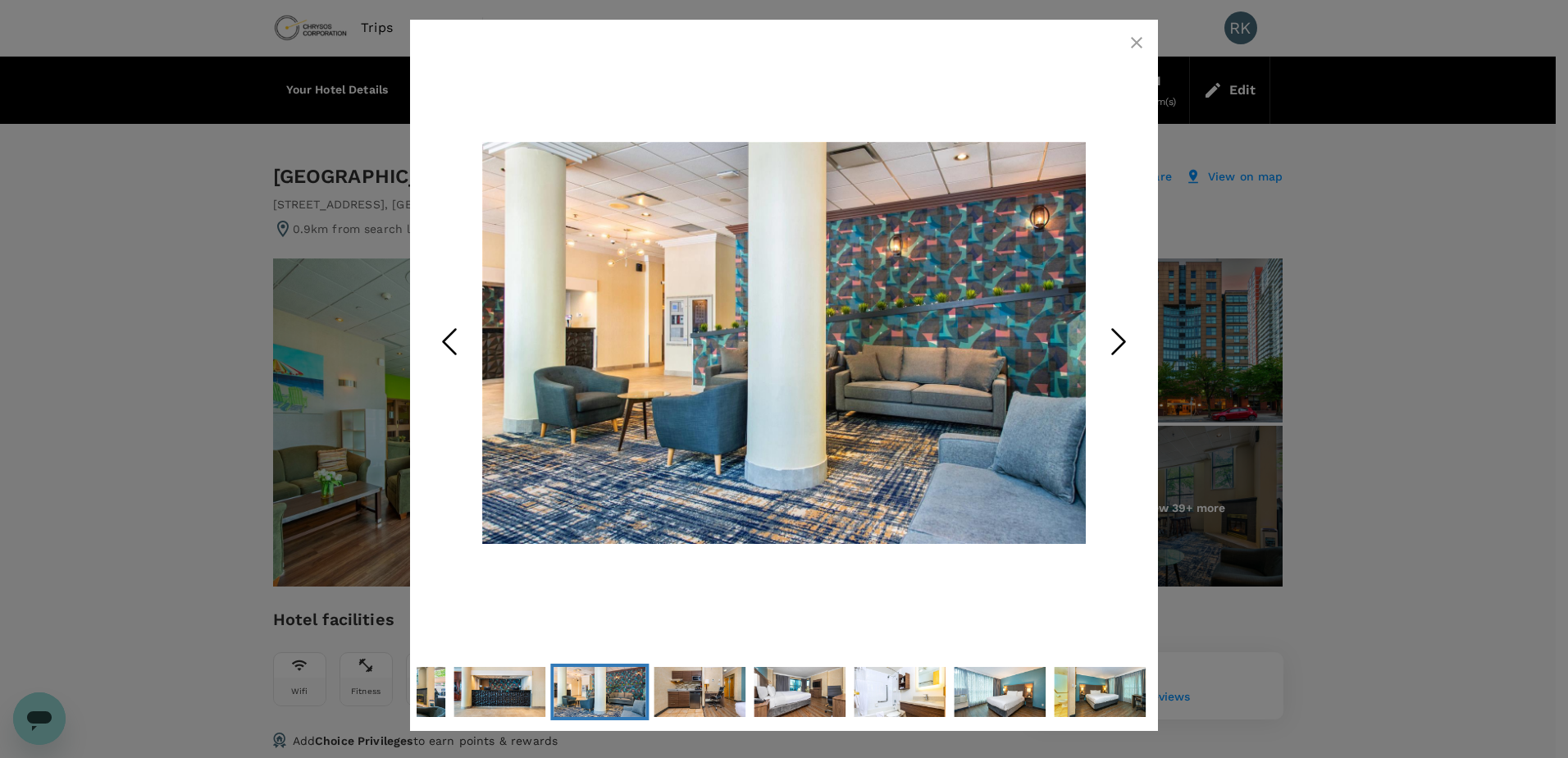
click at [1120, 346] on polyline "Next Slide" at bounding box center [1118, 341] width 13 height 25
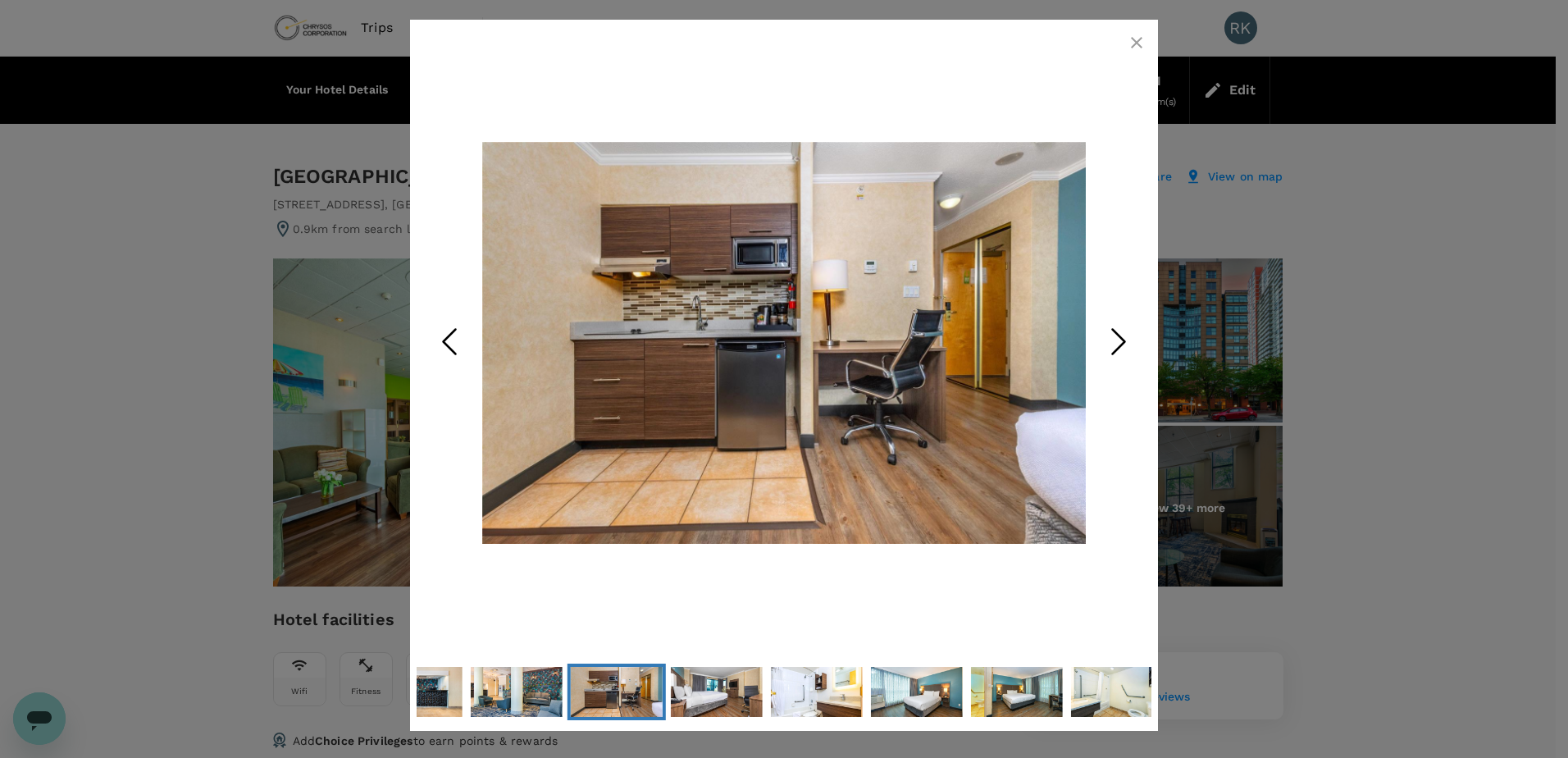
click at [1120, 346] on polyline "Next Slide" at bounding box center [1118, 341] width 13 height 25
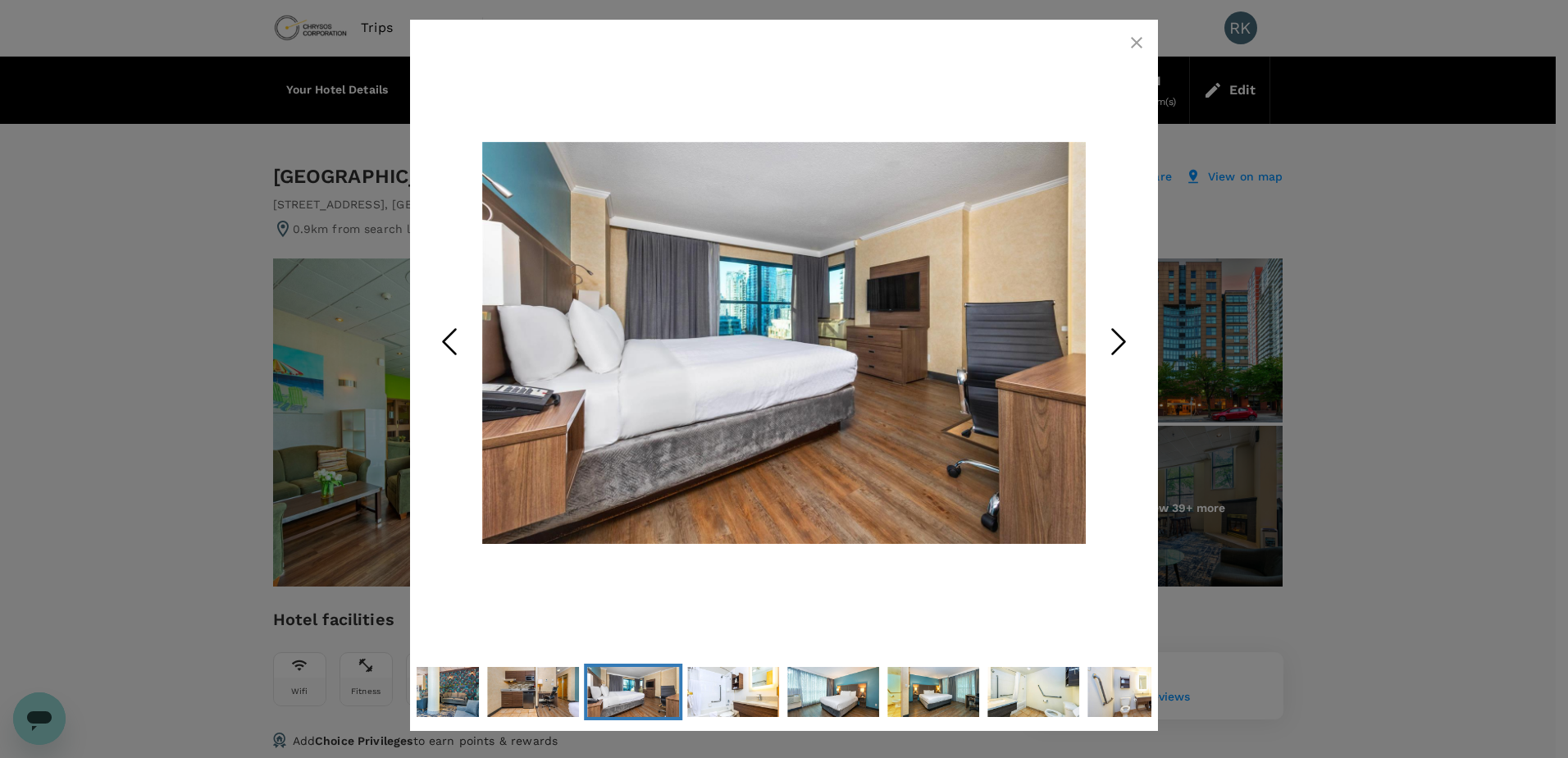
click at [1120, 346] on polyline "Next Slide" at bounding box center [1118, 341] width 13 height 25
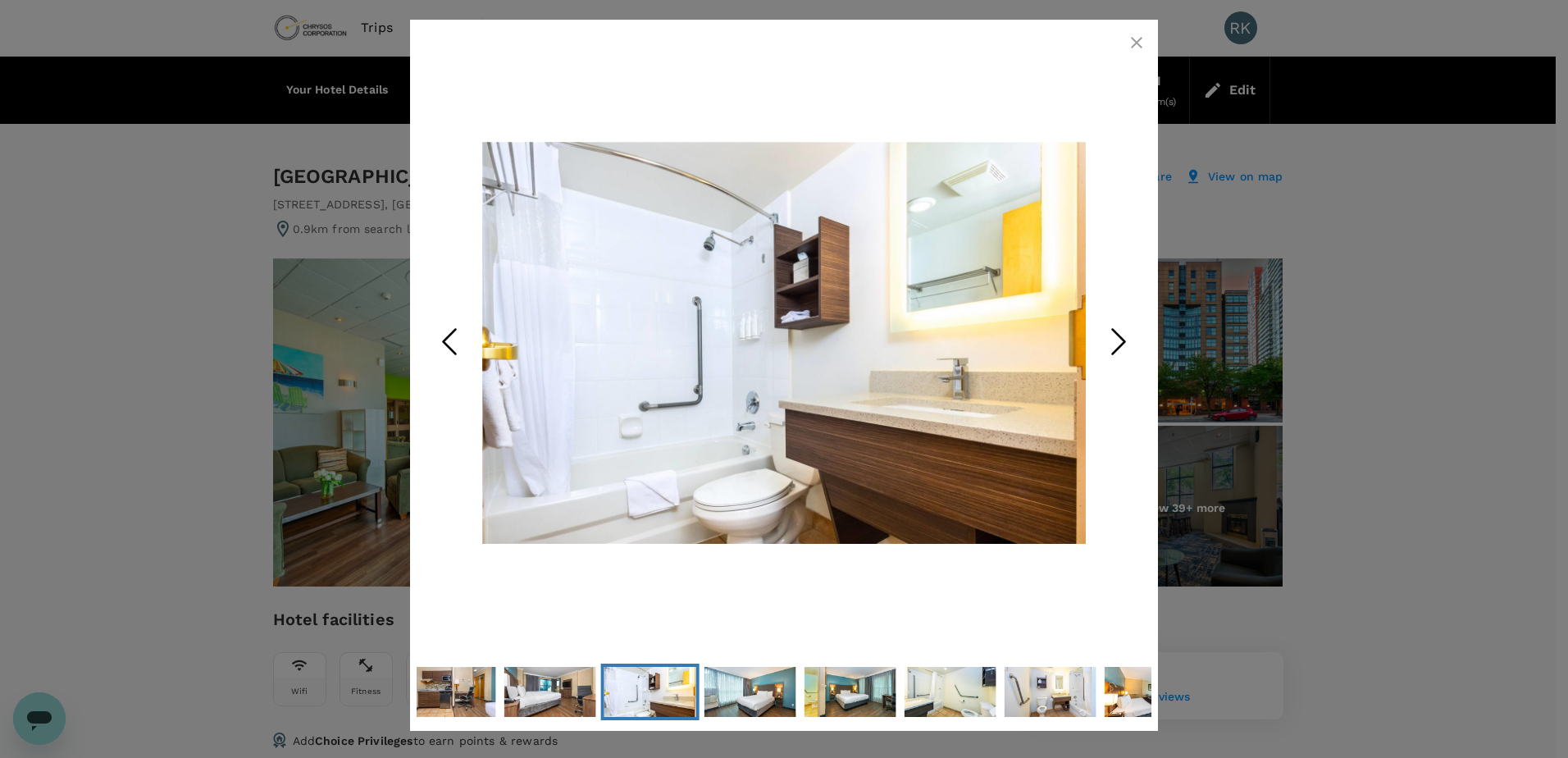
click at [1120, 346] on polyline "Next Slide" at bounding box center [1118, 341] width 13 height 25
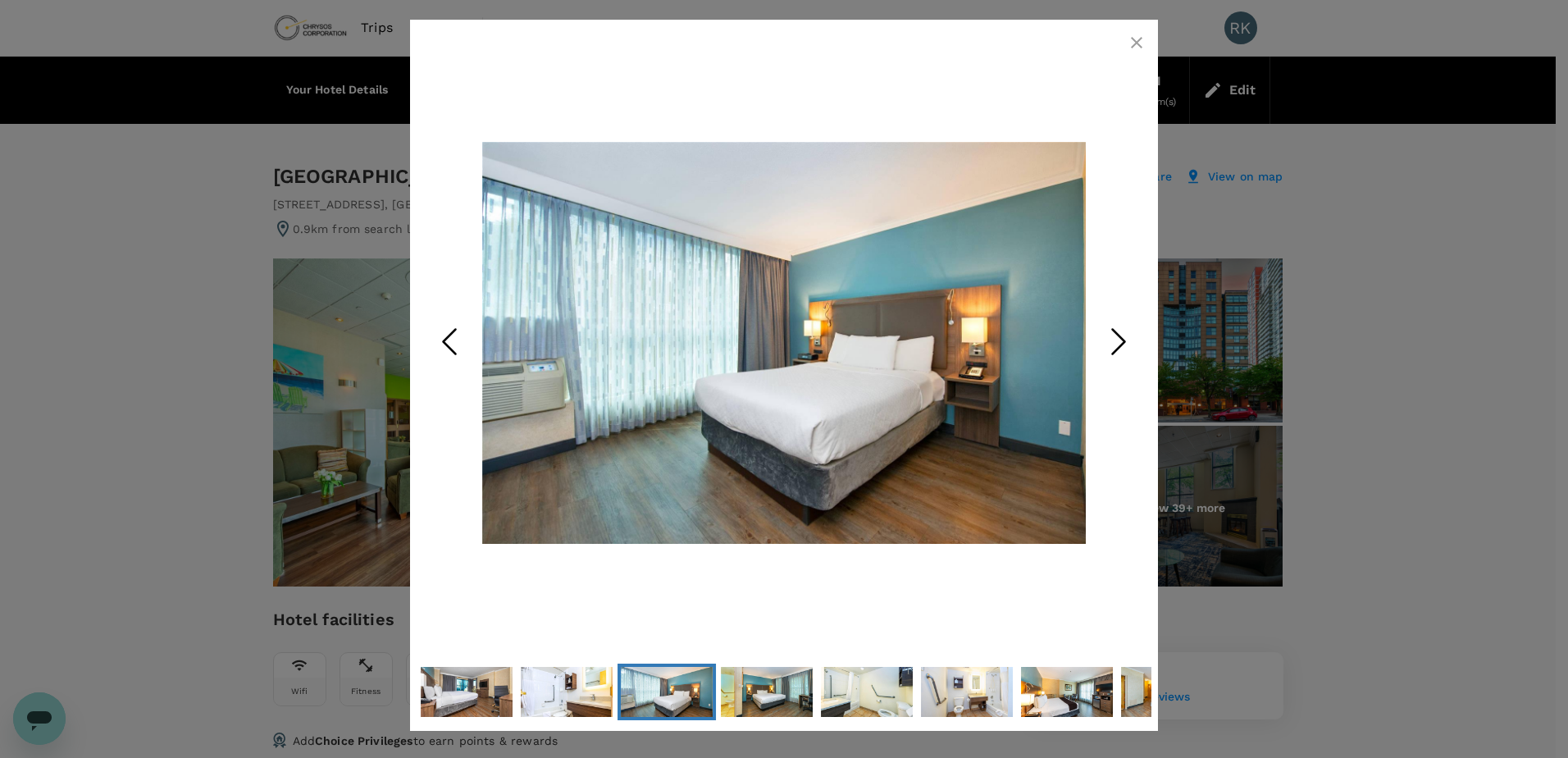
click at [1120, 346] on polyline "Next Slide" at bounding box center [1118, 341] width 13 height 25
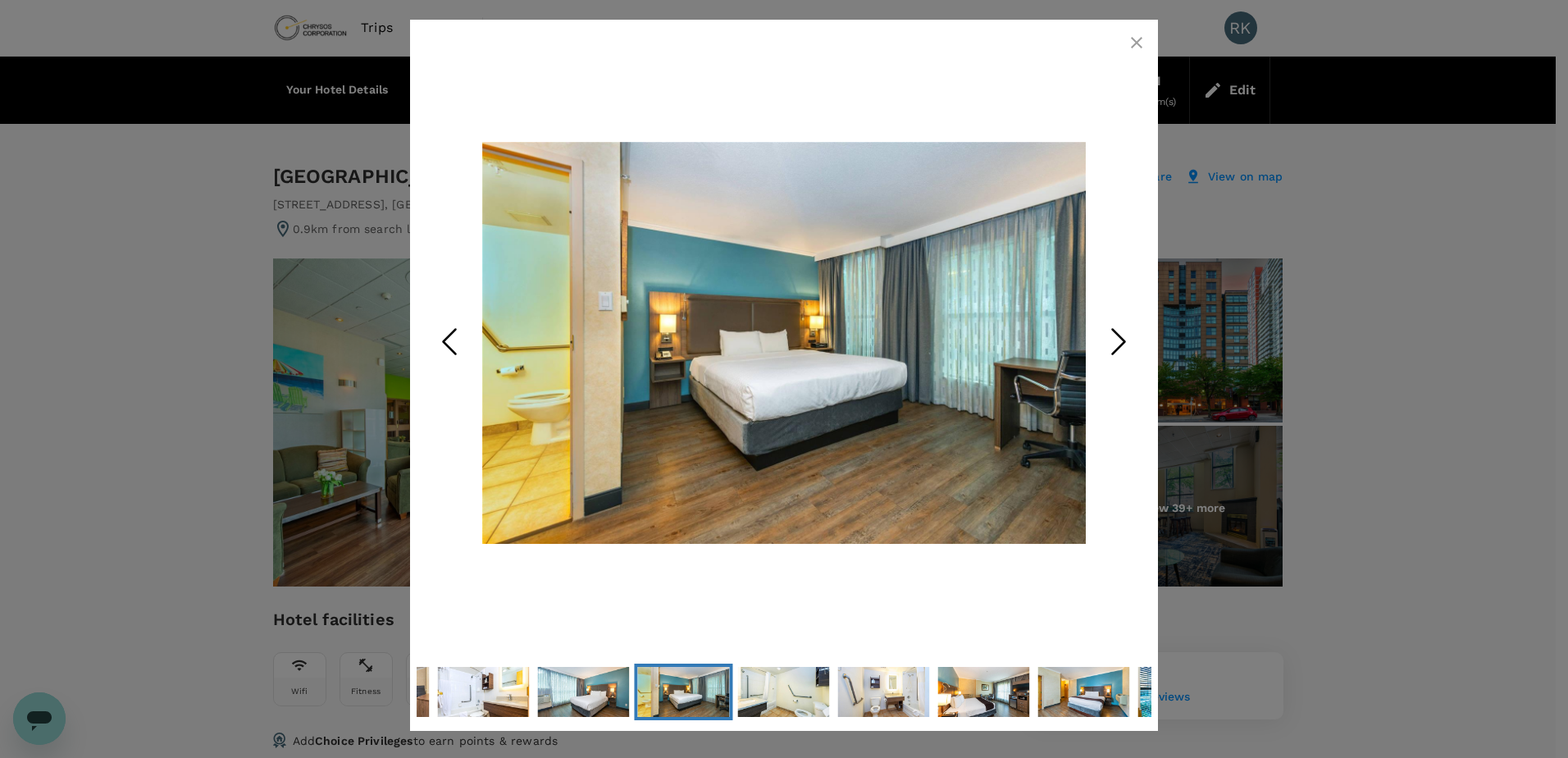
click at [1120, 346] on polyline "Next Slide" at bounding box center [1118, 341] width 13 height 25
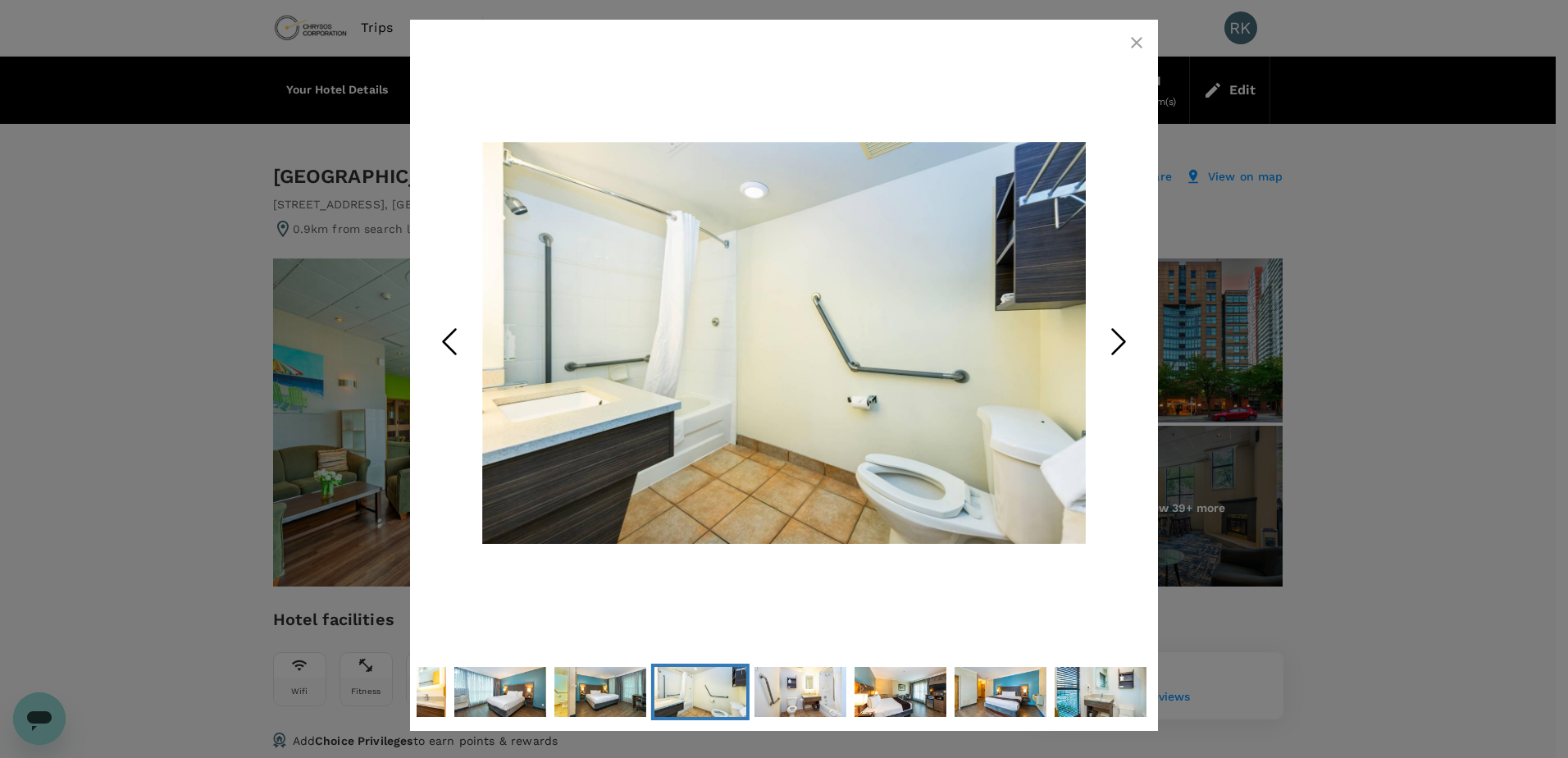
click at [1120, 346] on polyline "Next Slide" at bounding box center [1118, 341] width 13 height 25
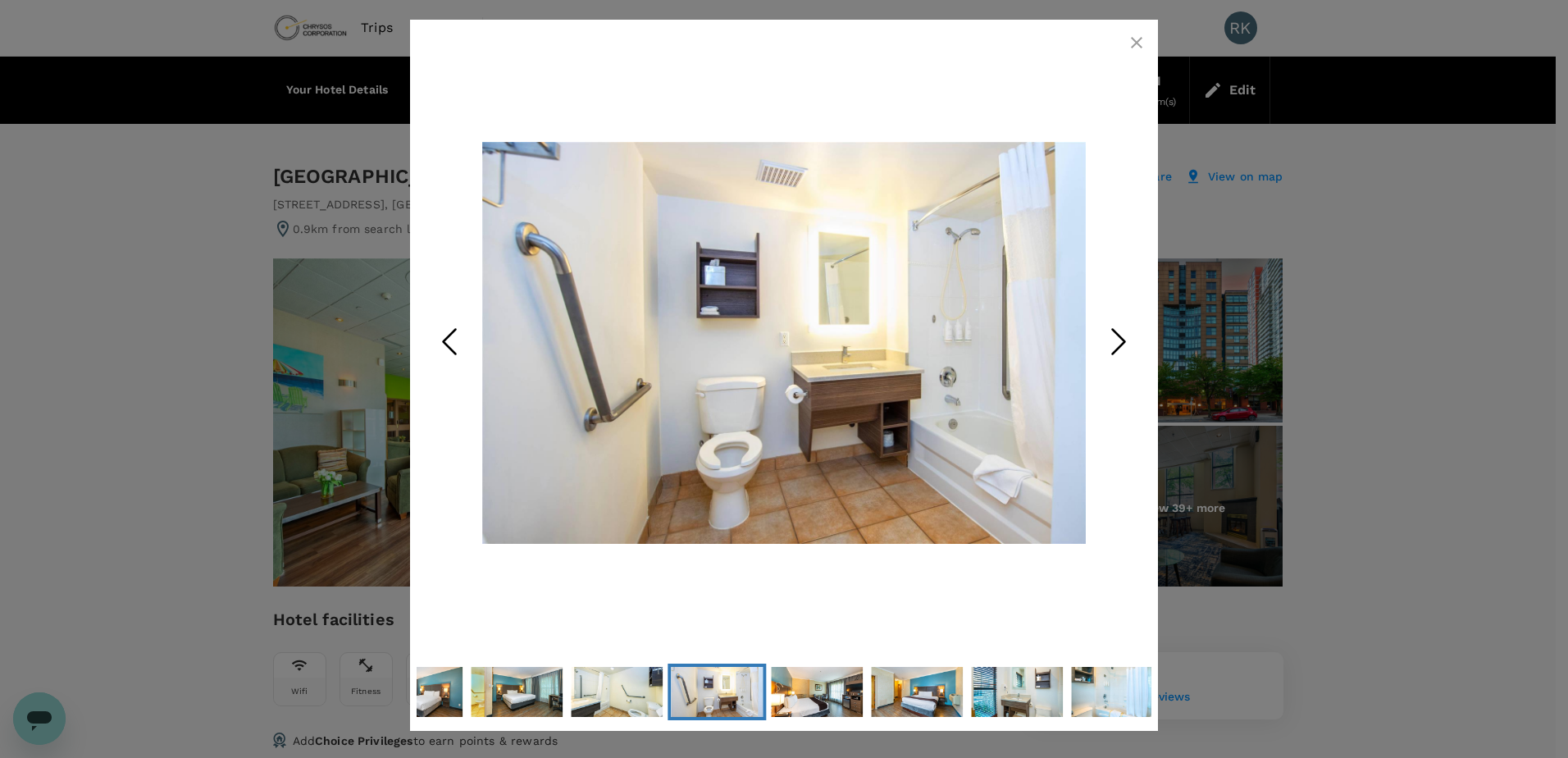
click at [1120, 346] on polyline "Next Slide" at bounding box center [1118, 341] width 13 height 25
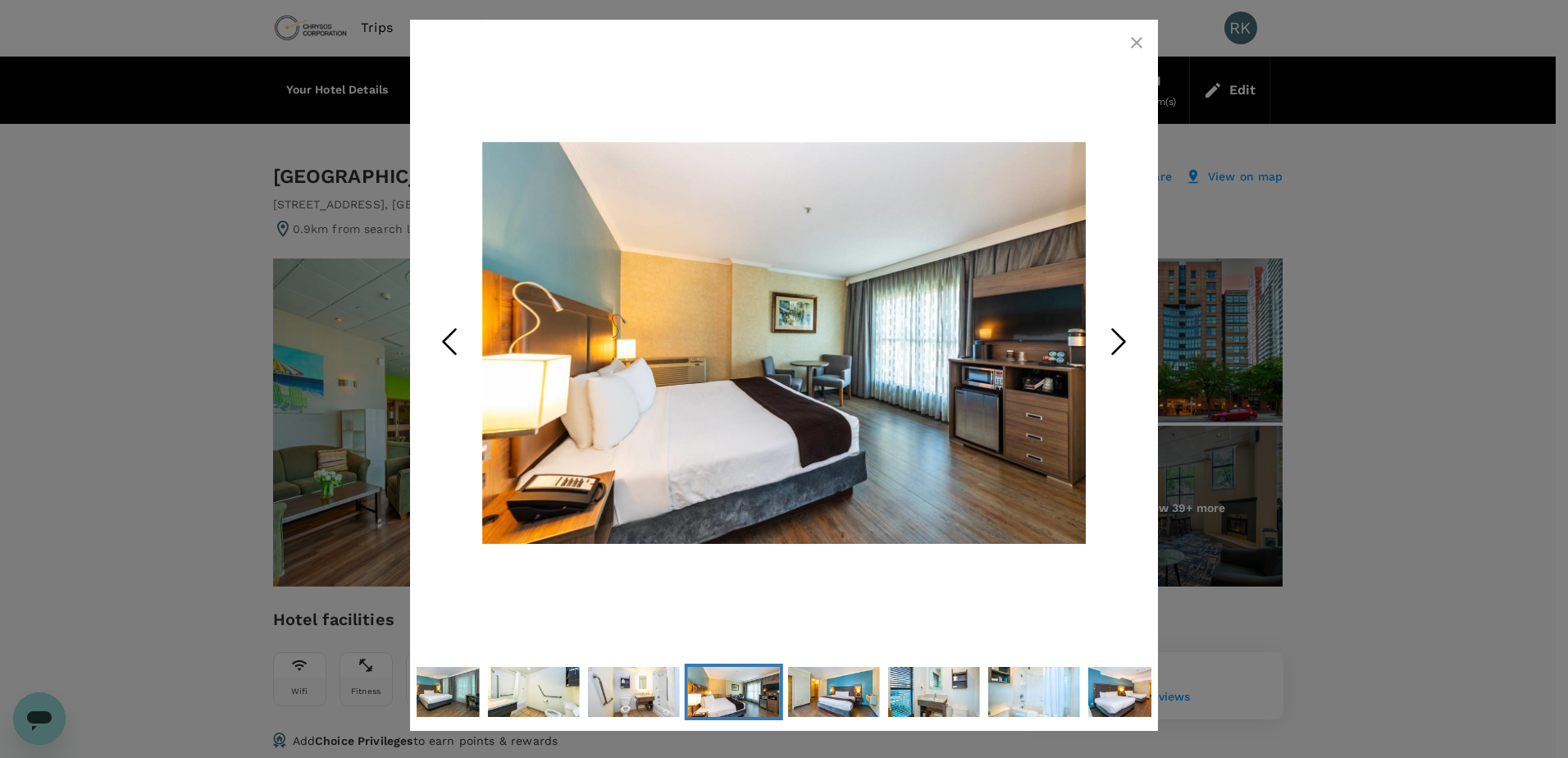
click at [1120, 346] on polyline "Next Slide" at bounding box center [1118, 341] width 13 height 25
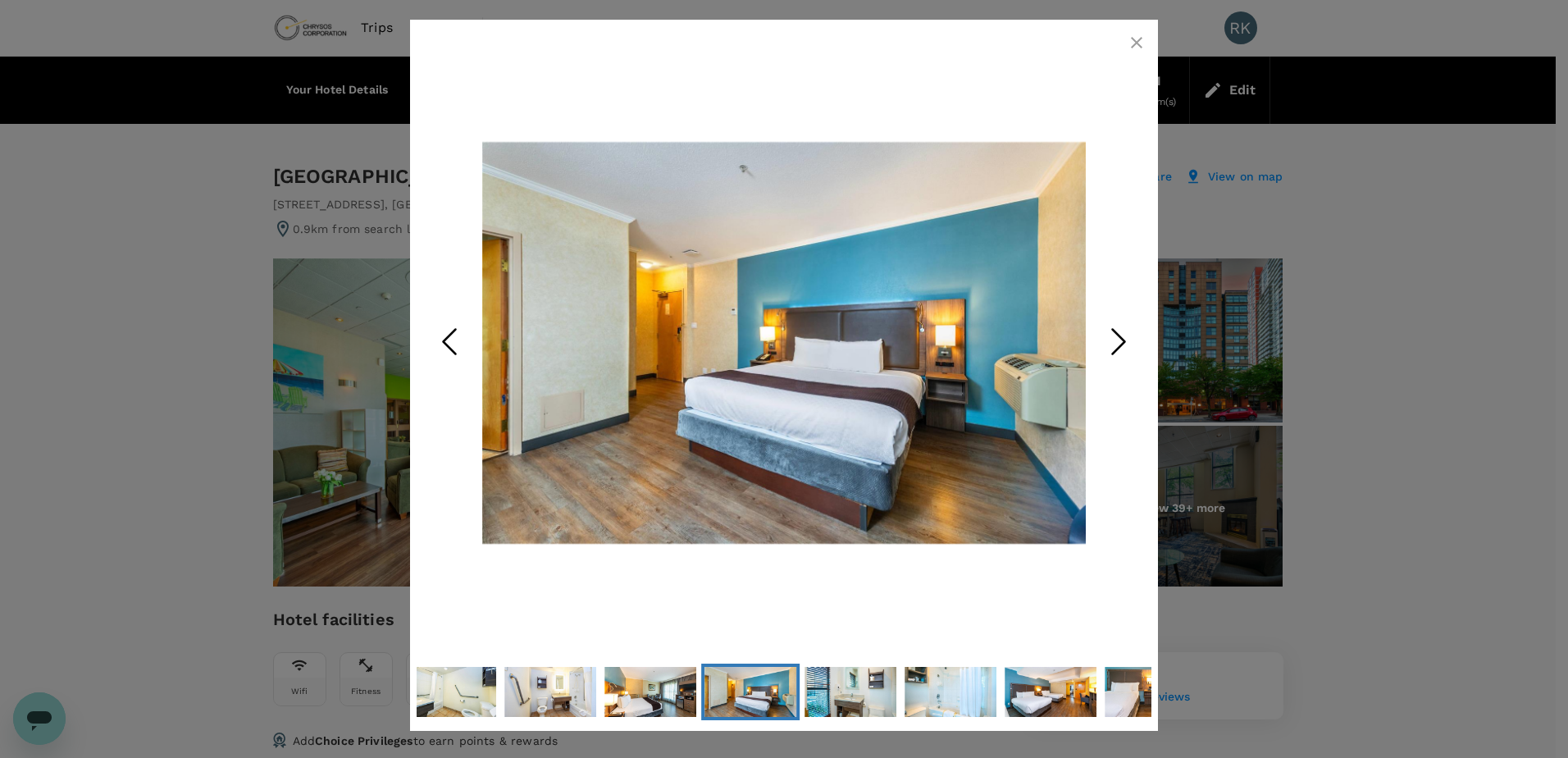
click at [1135, 41] on icon "button" at bounding box center [1136, 43] width 12 height 12
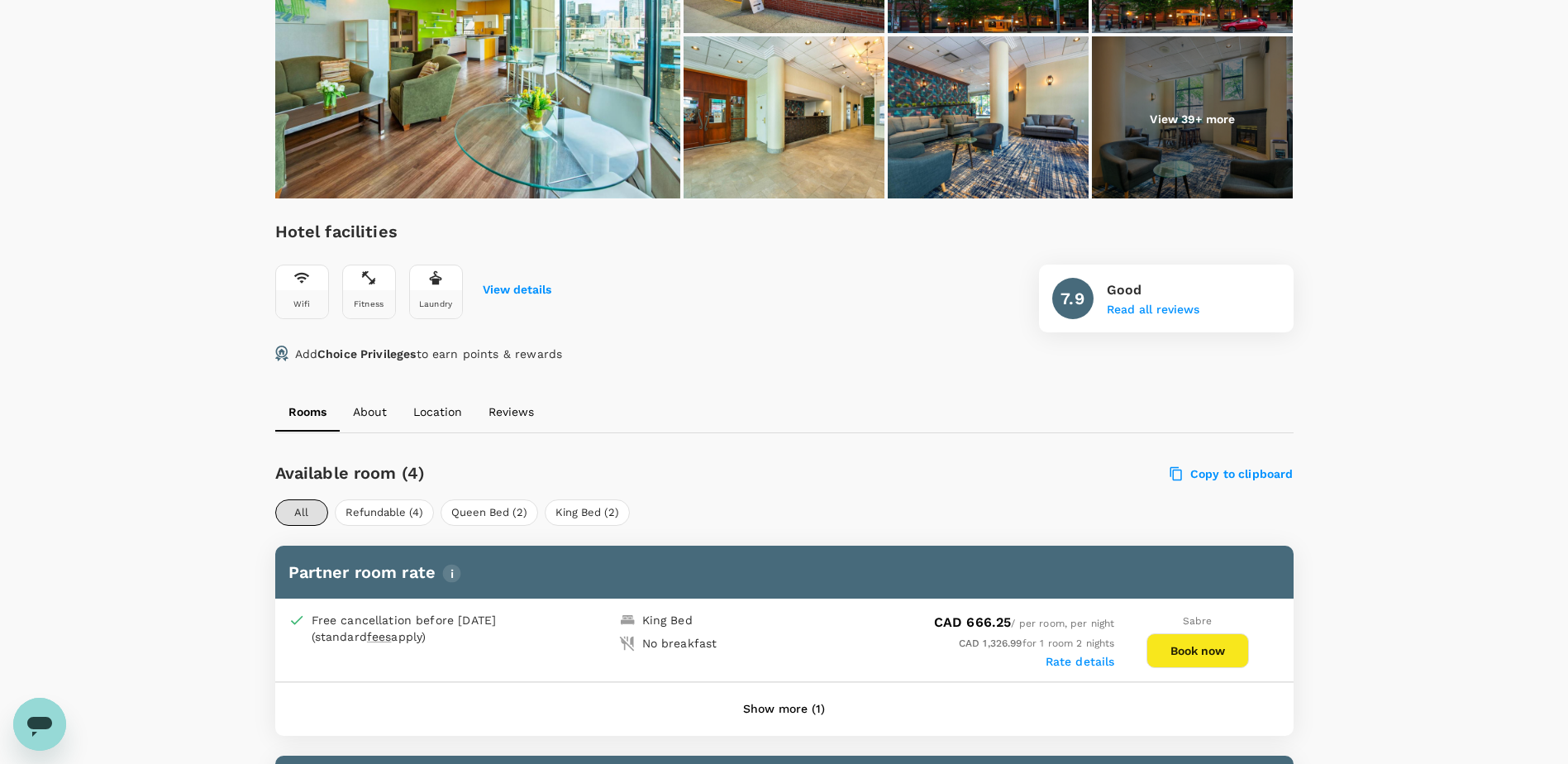
scroll to position [330, 0]
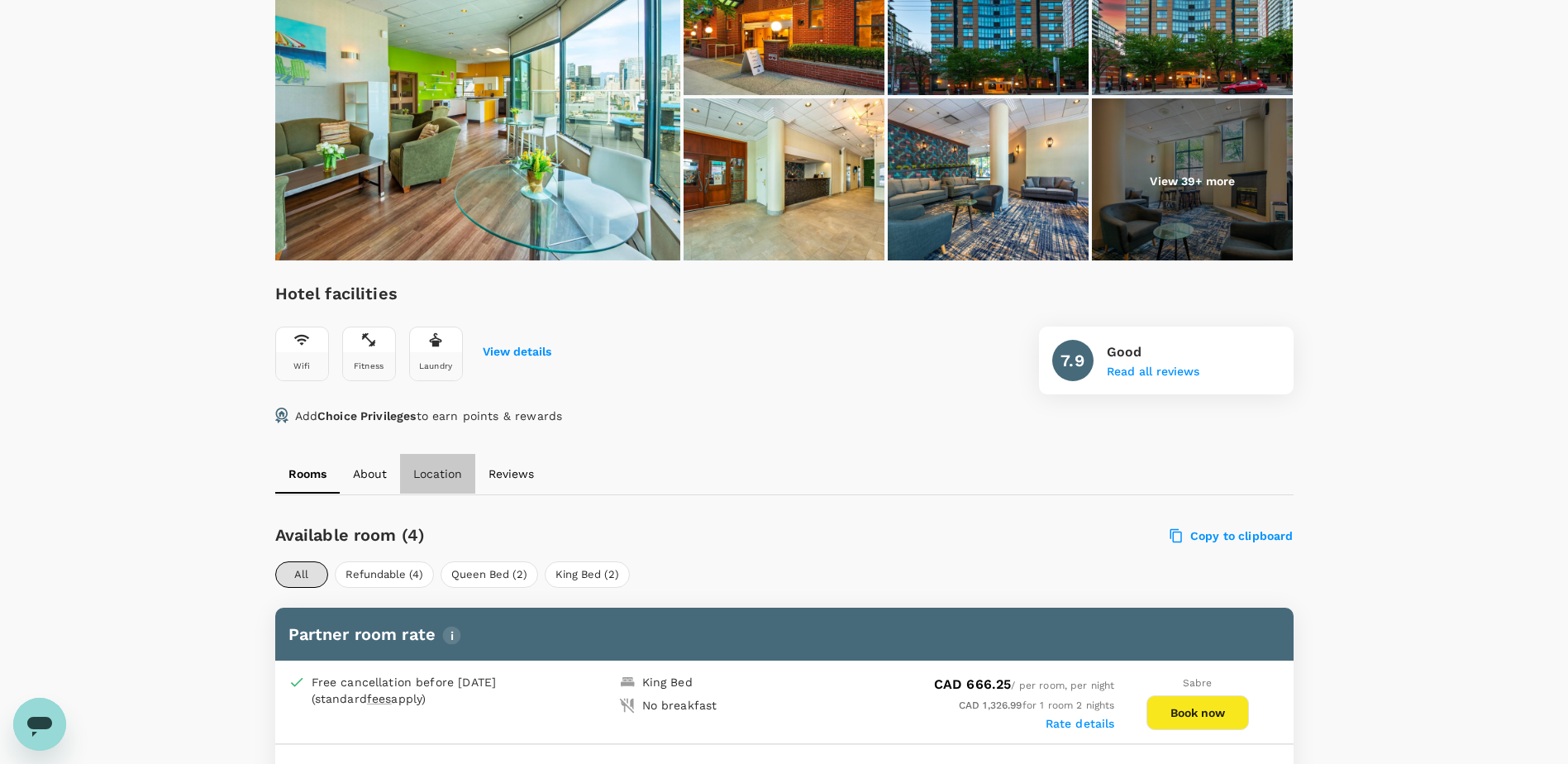
click at [434, 482] on p "Location" at bounding box center [437, 473] width 49 height 16
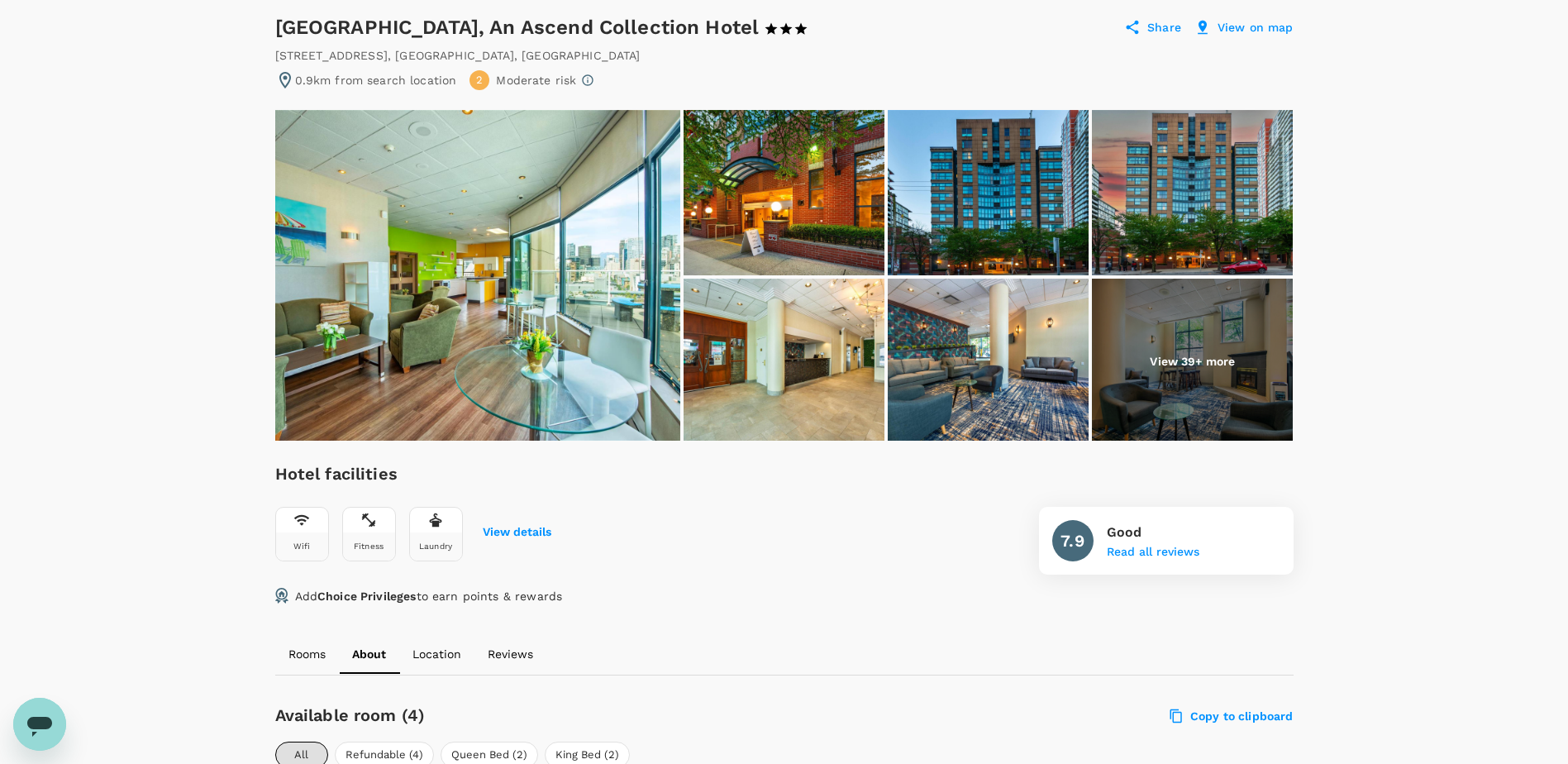
scroll to position [0, 0]
